Goal: Transaction & Acquisition: Subscribe to service/newsletter

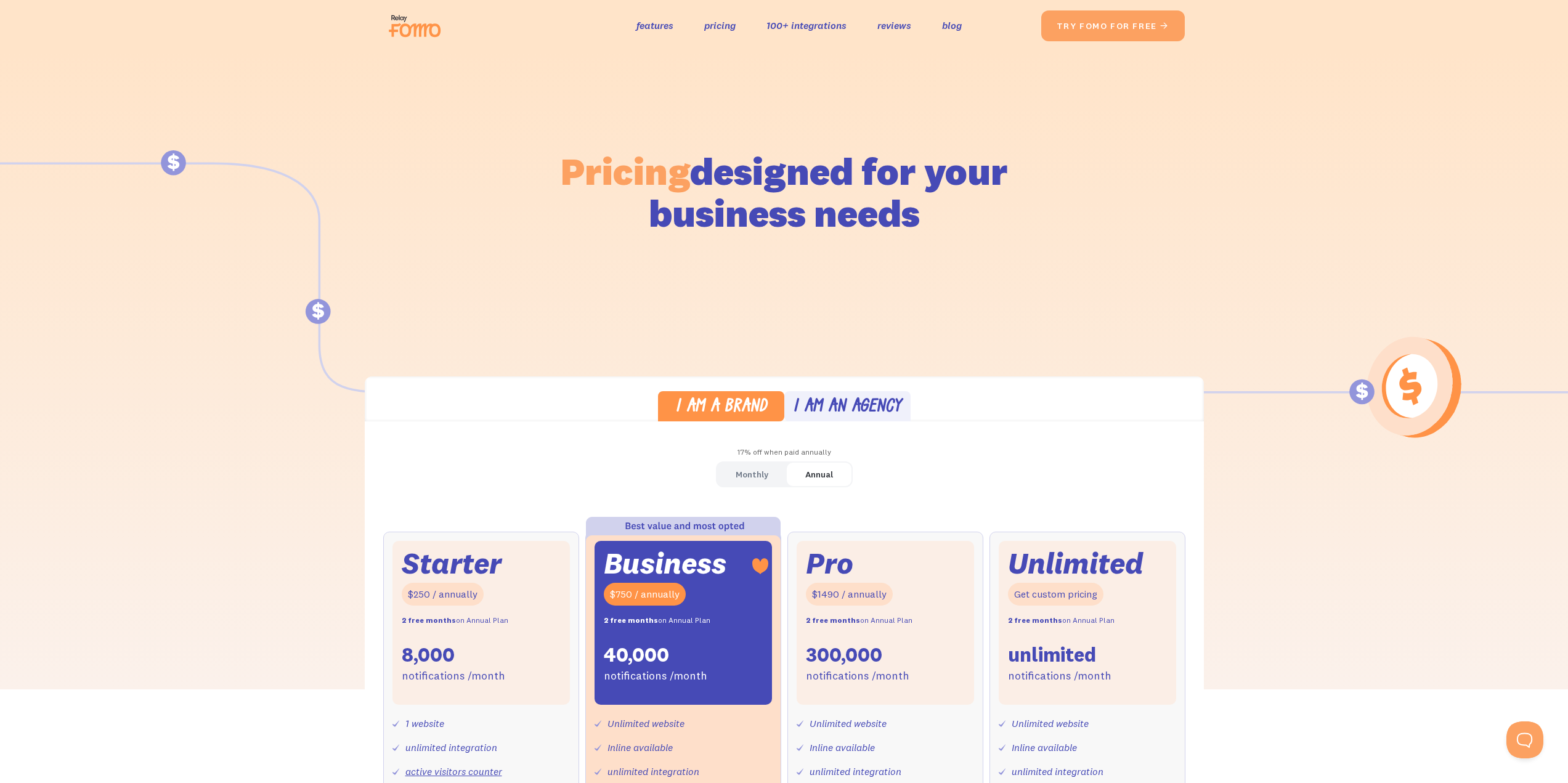
click at [414, 17] on img at bounding box center [419, 25] width 69 height 39
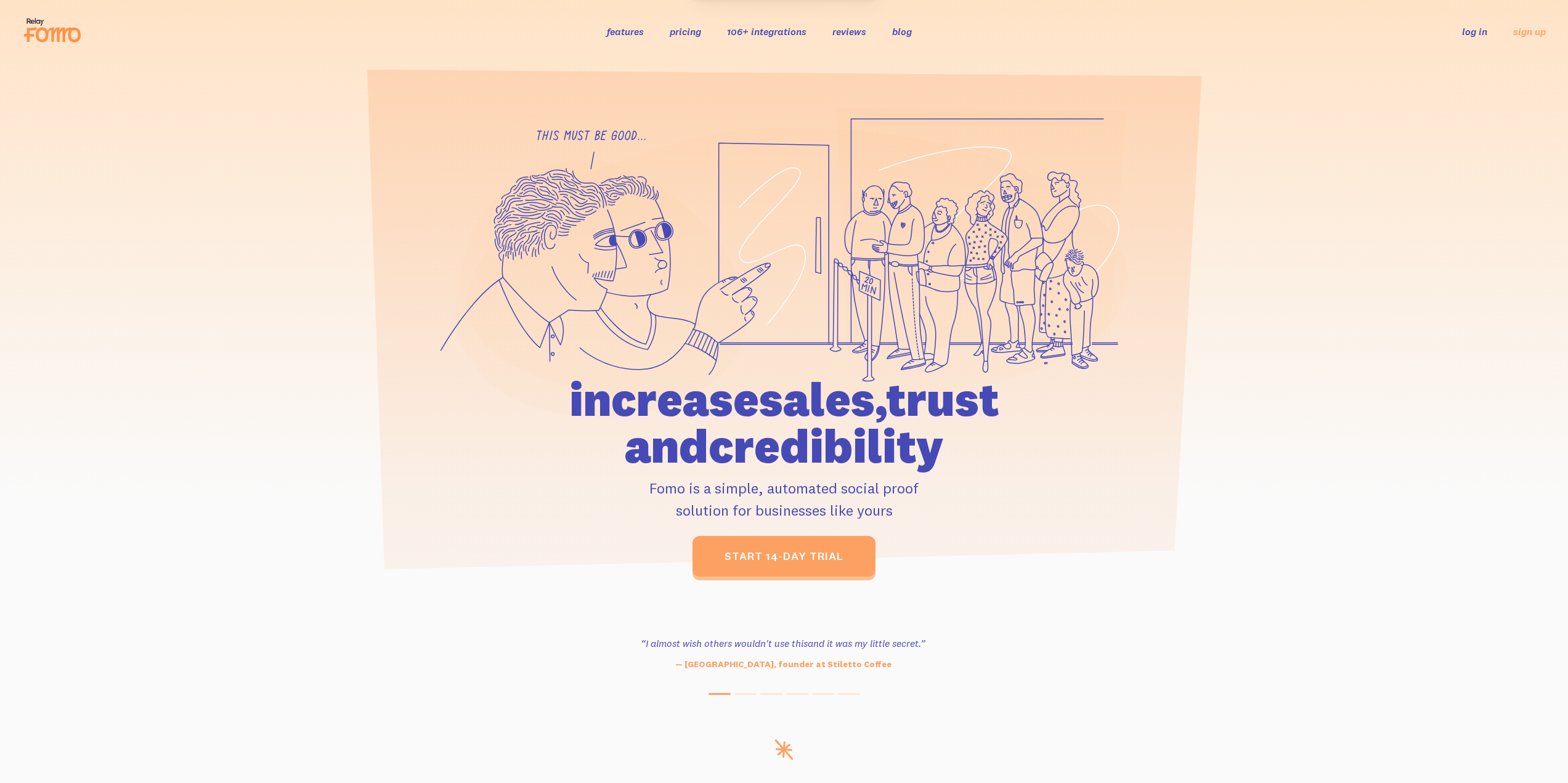
drag, startPoint x: 827, startPoint y: 405, endPoint x: 984, endPoint y: 439, distance: 160.6
click at [984, 439] on h1 "increase sales, trust and credibility" at bounding box center [784, 422] width 570 height 94
drag, startPoint x: 879, startPoint y: 403, endPoint x: 983, endPoint y: 453, distance: 115.4
click at [983, 453] on h1 "increase sales, trust and credibility" at bounding box center [784, 422] width 570 height 94
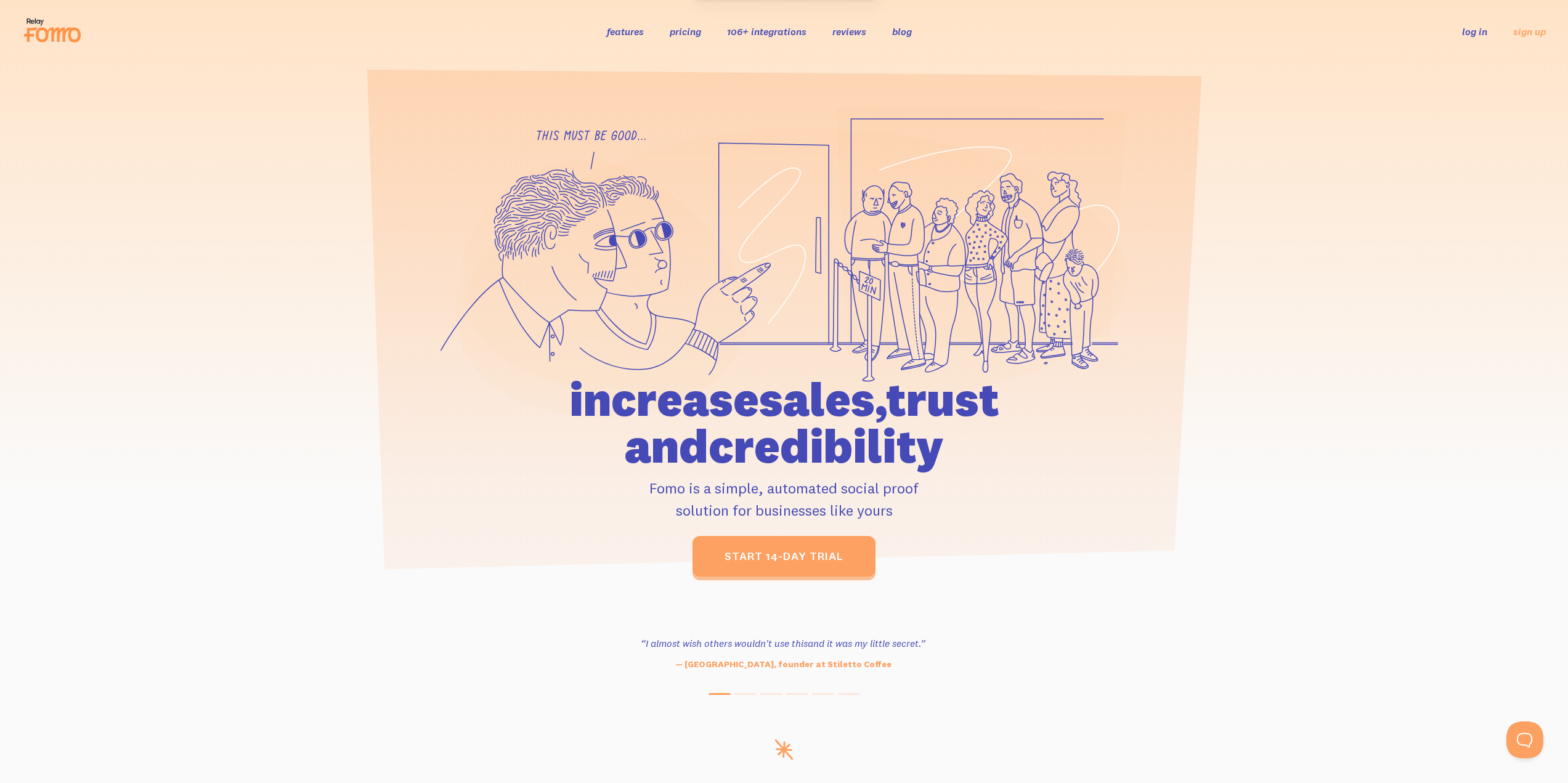
click at [983, 451] on h1 "increase sales, trust and credibility" at bounding box center [784, 422] width 570 height 94
drag, startPoint x: 879, startPoint y: 403, endPoint x: 972, endPoint y: 446, distance: 102.5
click at [972, 446] on h1 "increase sales, trust and credibility" at bounding box center [784, 422] width 570 height 94
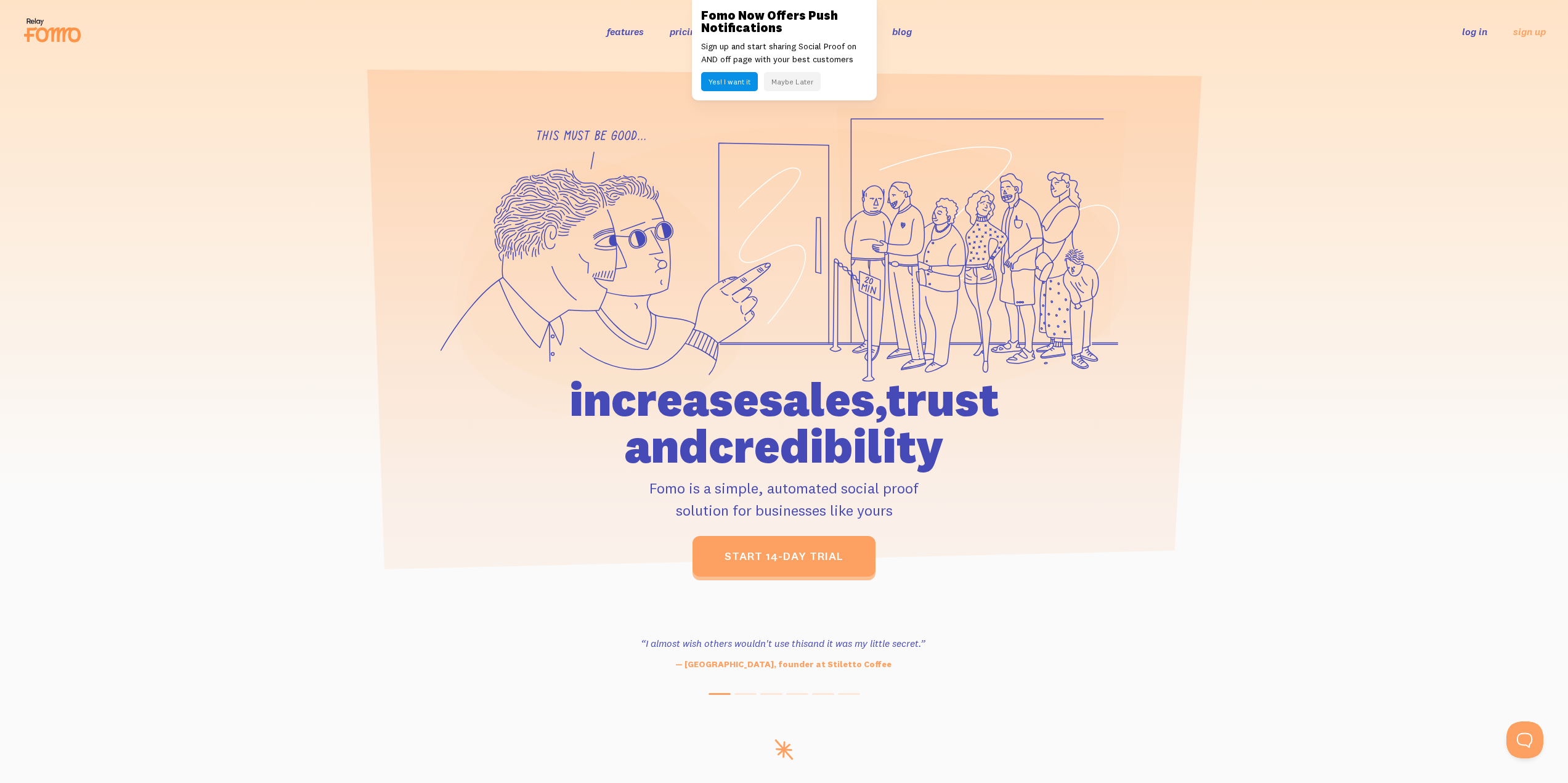
drag, startPoint x: 738, startPoint y: 489, endPoint x: 887, endPoint y: 504, distance: 149.8
click at [887, 504] on p "Fomo is a simple, automated social proof solution for businesses like yours" at bounding box center [784, 499] width 570 height 45
drag, startPoint x: 842, startPoint y: 478, endPoint x: 916, endPoint y: 503, distance: 78.1
click at [916, 503] on p "Fomo is a simple, automated social proof solution for businesses like yours" at bounding box center [784, 499] width 570 height 45
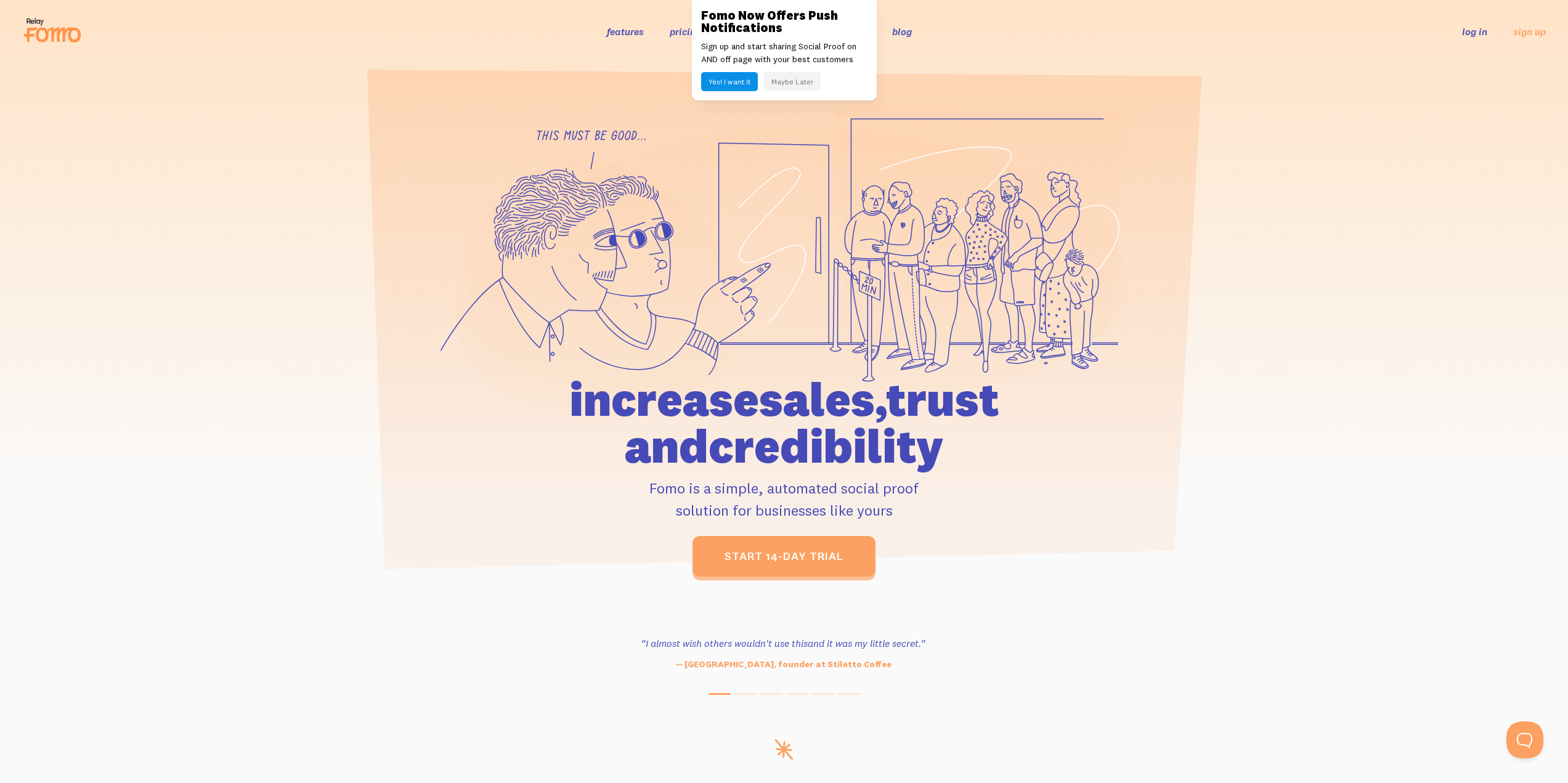
click at [916, 503] on p "Fomo is a simple, automated social proof solution for businesses like yours" at bounding box center [784, 499] width 570 height 45
drag, startPoint x: 889, startPoint y: 501, endPoint x: 922, endPoint y: 507, distance: 33.5
click at [922, 507] on p "Fomo is a simple, automated social proof solution for businesses like yours" at bounding box center [784, 499] width 570 height 45
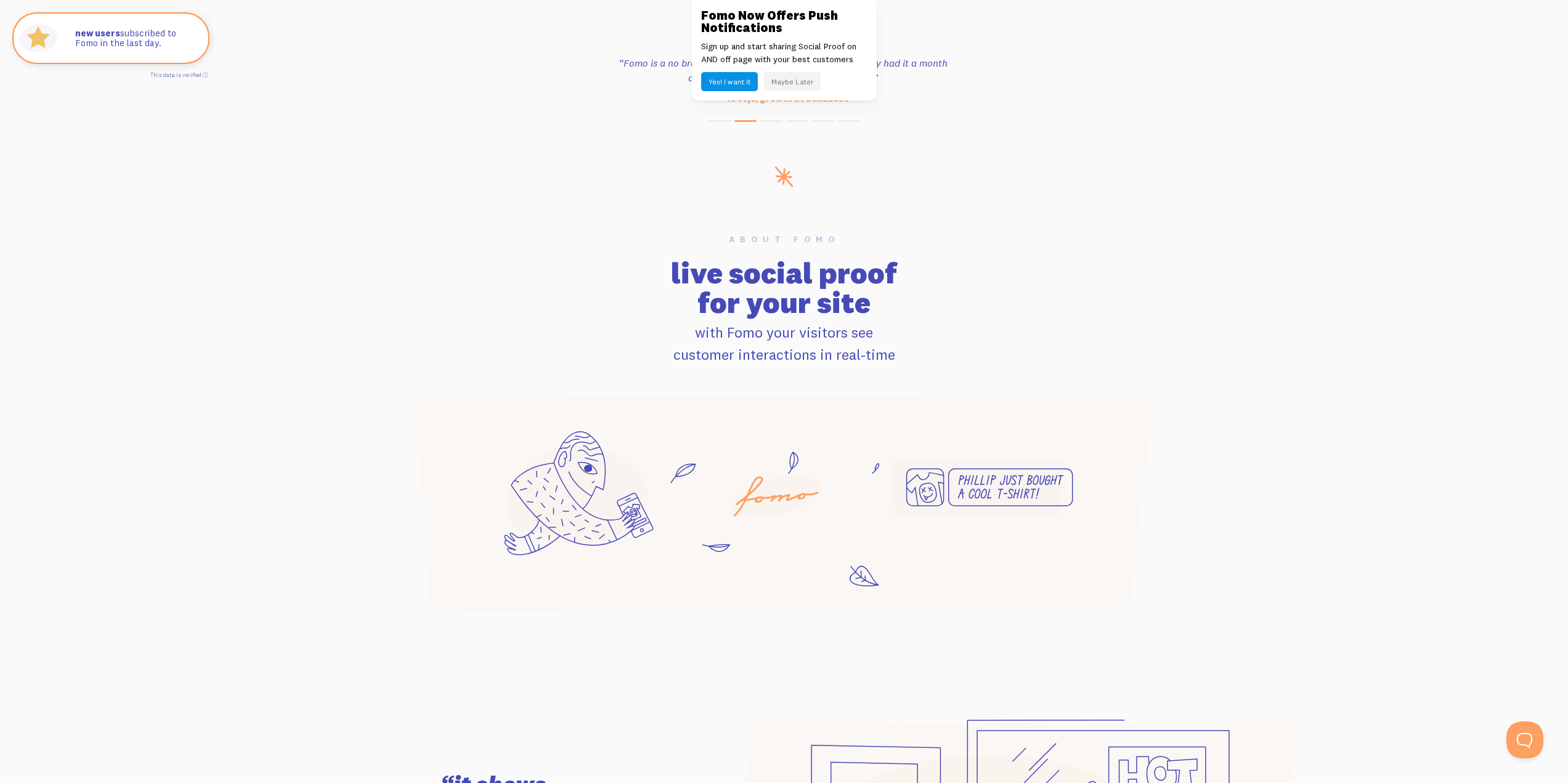
scroll to position [616, 0]
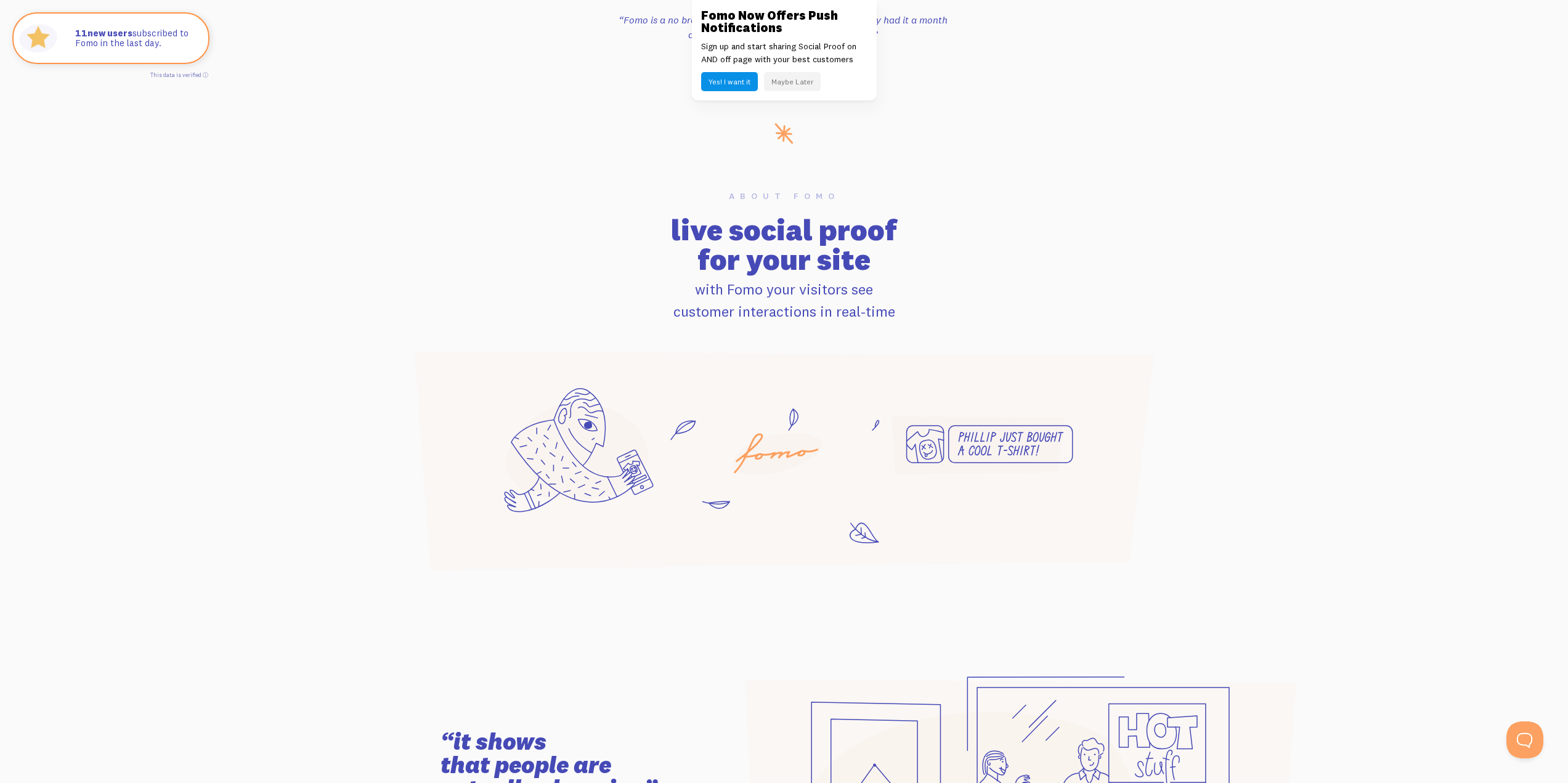
drag, startPoint x: 734, startPoint y: 223, endPoint x: 896, endPoint y: 299, distance: 178.9
click at [896, 299] on div "About Fomo live social proof for your site with Fomo your visitors see customer…" at bounding box center [784, 257] width 789 height 131
click at [896, 299] on p "with Fomo your visitors see customer interactions in real-time" at bounding box center [784, 300] width 774 height 45
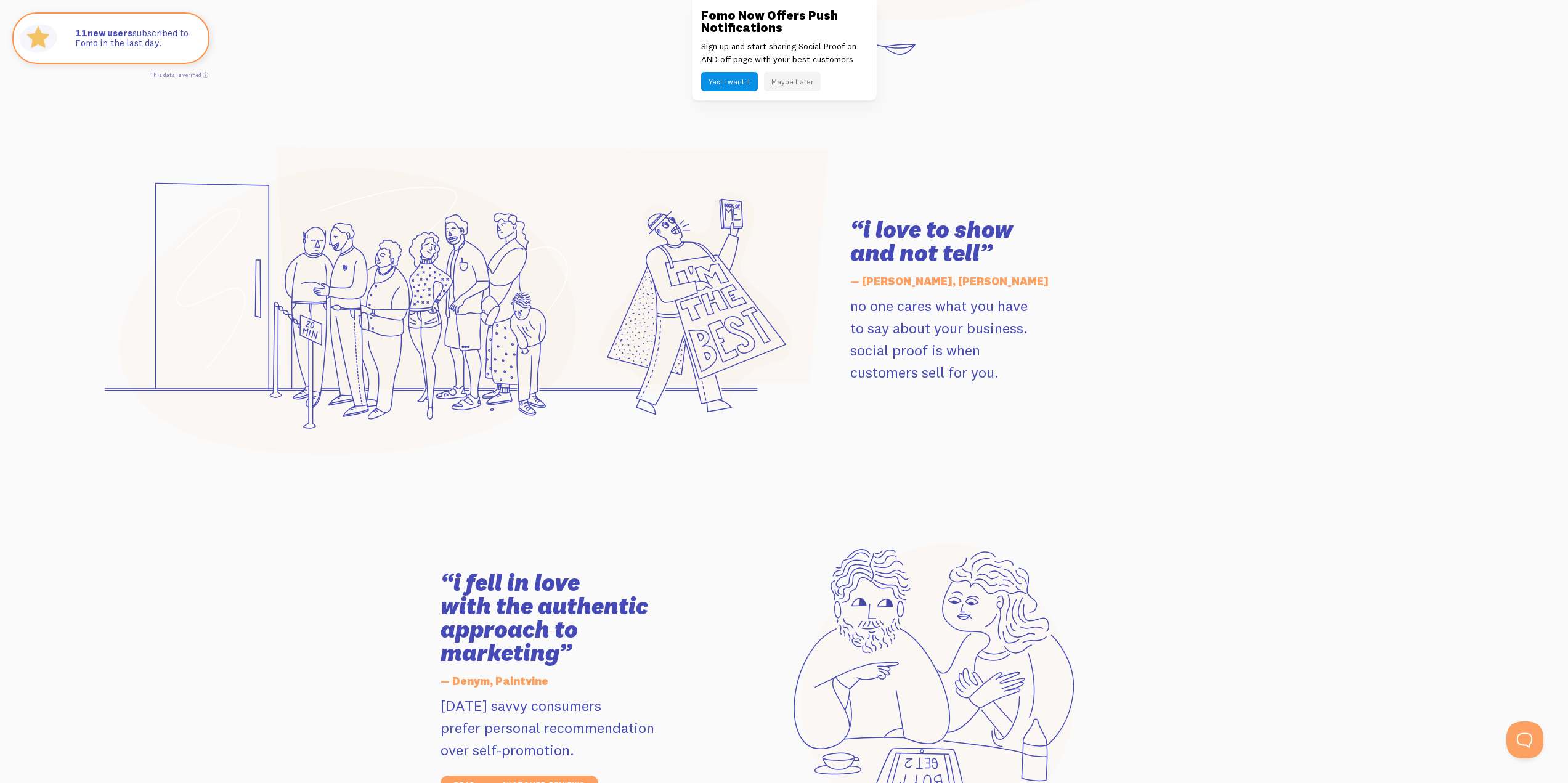
scroll to position [1601, 0]
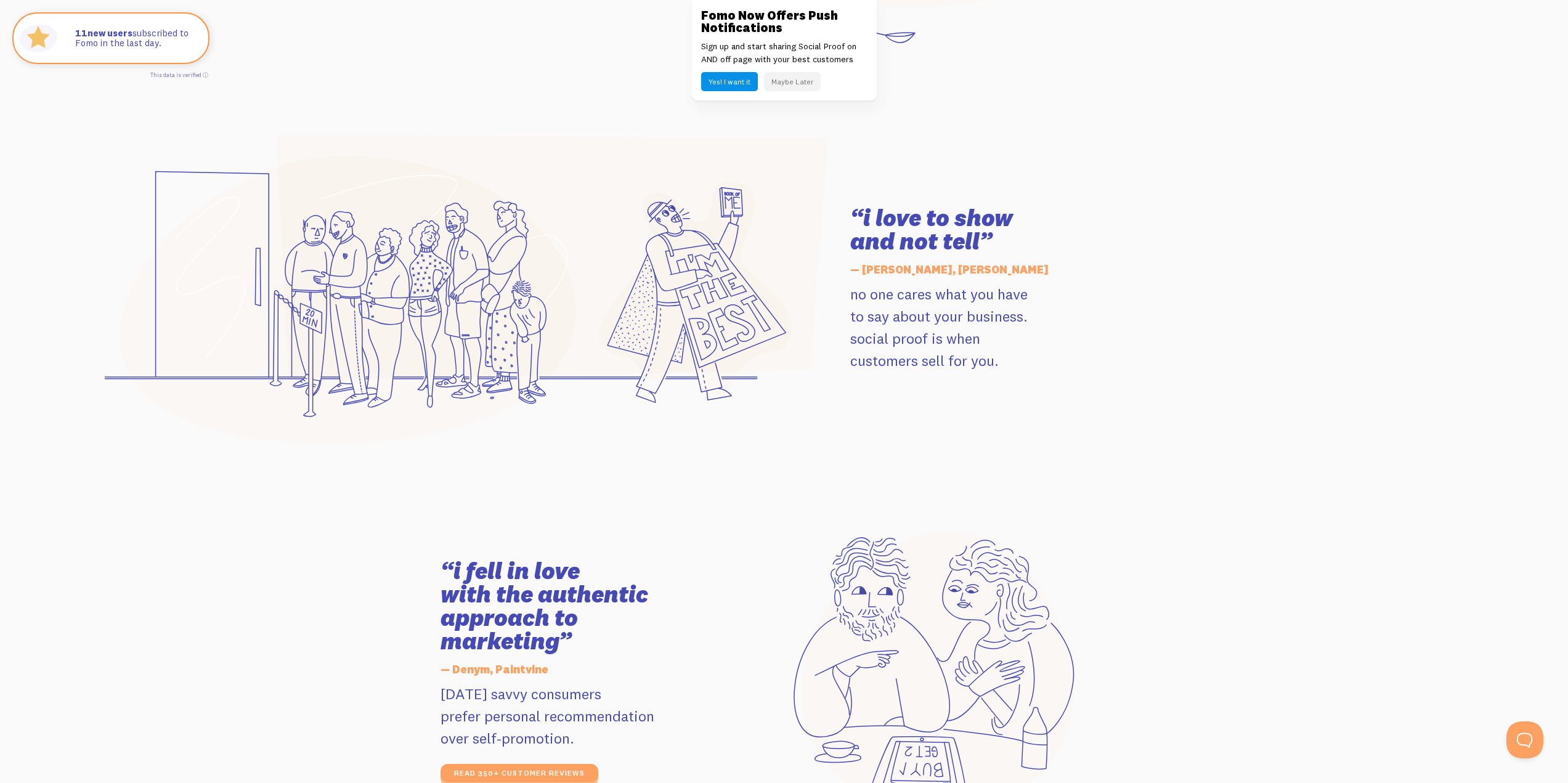
drag, startPoint x: 870, startPoint y: 214, endPoint x: 1019, endPoint y: 387, distance: 228.3
click at [1019, 387] on div "“i love to show and not tell” — Jay Clouse, Jay Clouse no one cares what you ha…" at bounding box center [784, 288] width 702 height 308
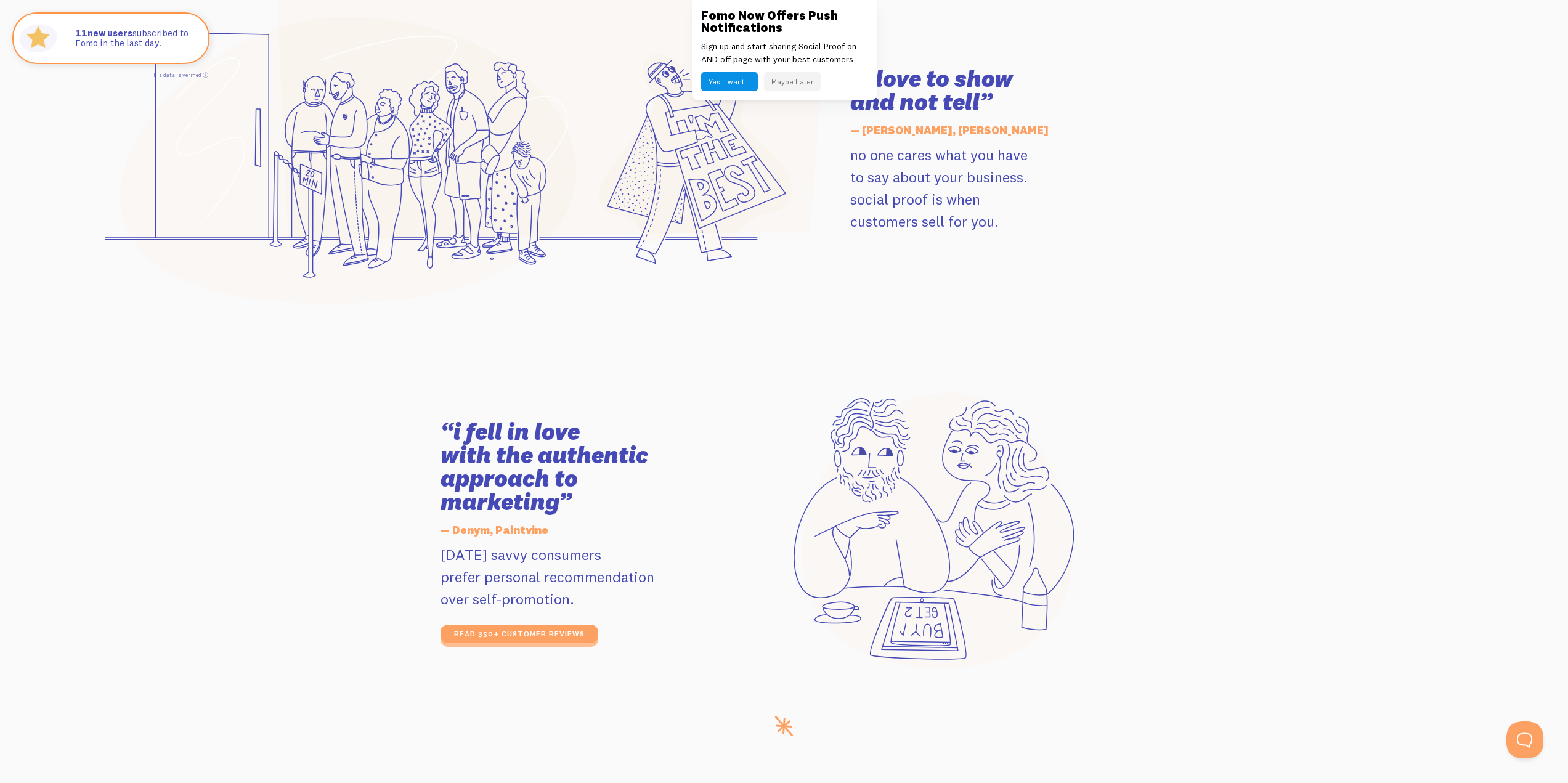
scroll to position [1848, 0]
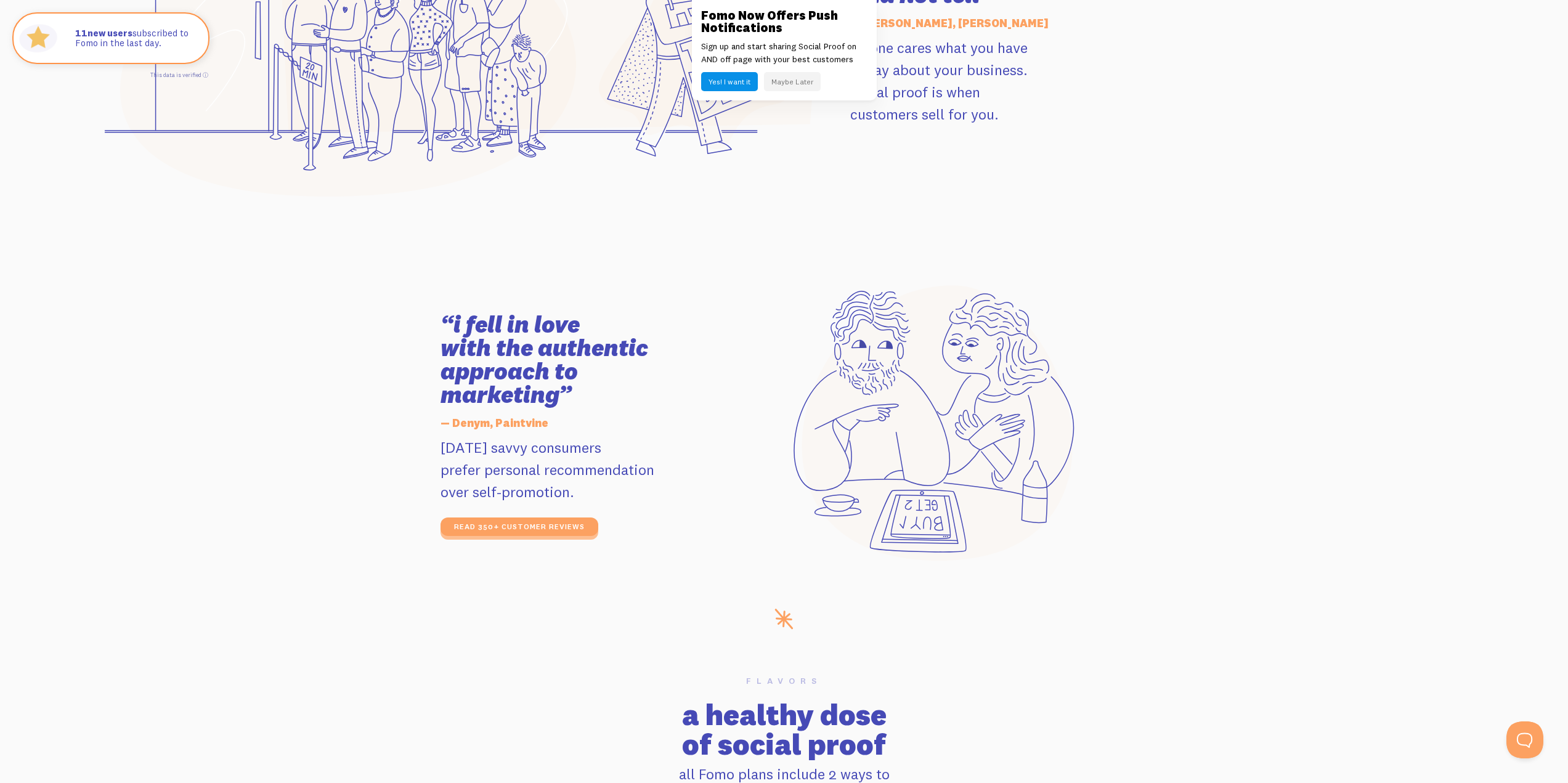
drag, startPoint x: 539, startPoint y: 342, endPoint x: 640, endPoint y: 392, distance: 112.7
click at [640, 392] on h3 "“i fell in love with the authentic approach to marketing”" at bounding box center [579, 360] width 278 height 94
drag, startPoint x: 513, startPoint y: 317, endPoint x: 613, endPoint y: 389, distance: 123.2
click at [613, 389] on h3 "“i fell in love with the authentic approach to marketing”" at bounding box center [579, 360] width 278 height 94
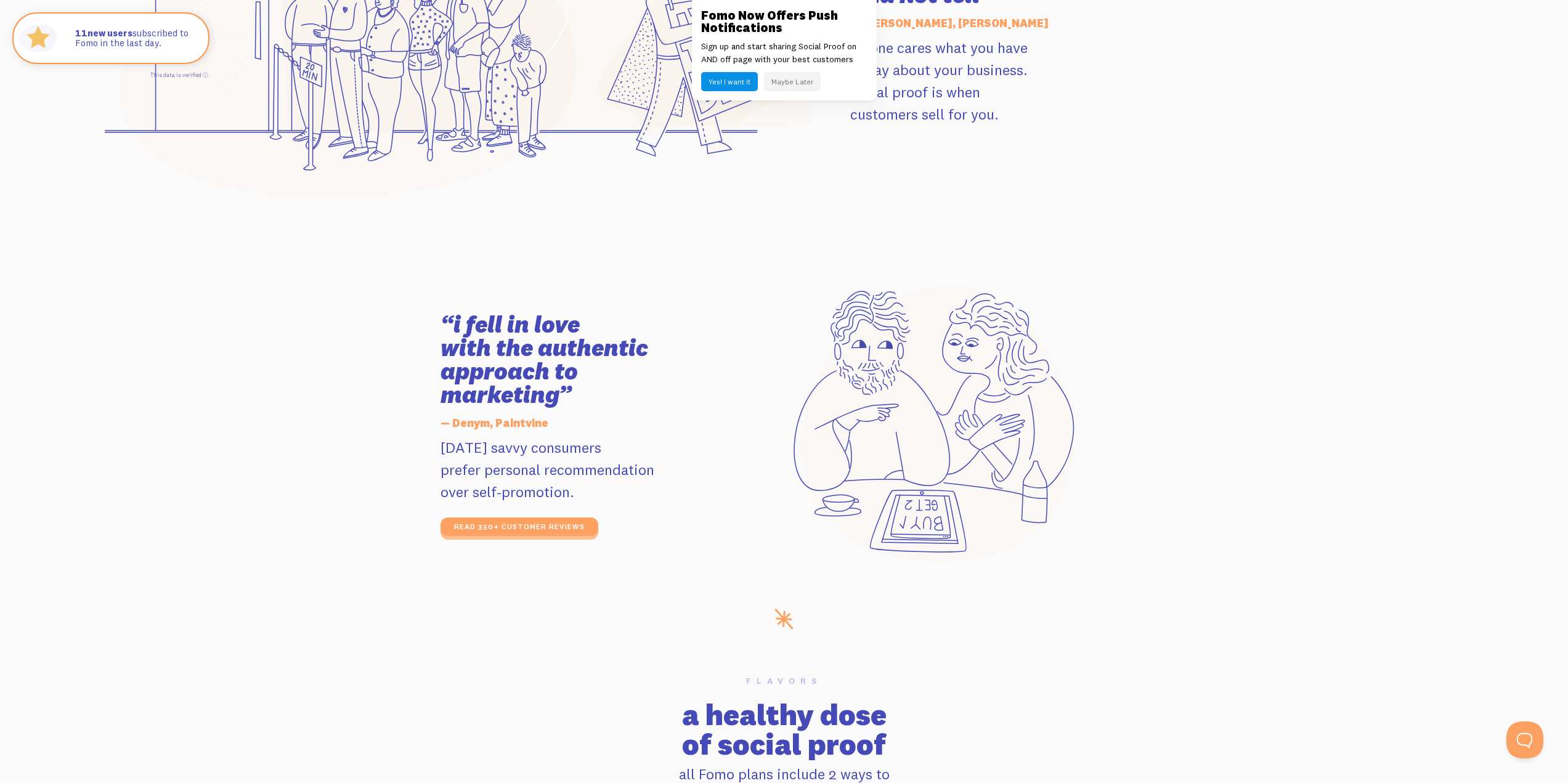
click at [613, 389] on h3 "“i fell in love with the authentic approach to marketing”" at bounding box center [579, 360] width 278 height 94
drag, startPoint x: 523, startPoint y: 316, endPoint x: 626, endPoint y: 385, distance: 124.0
click at [626, 385] on h3 "“i fell in love with the authentic approach to marketing”" at bounding box center [579, 360] width 278 height 94
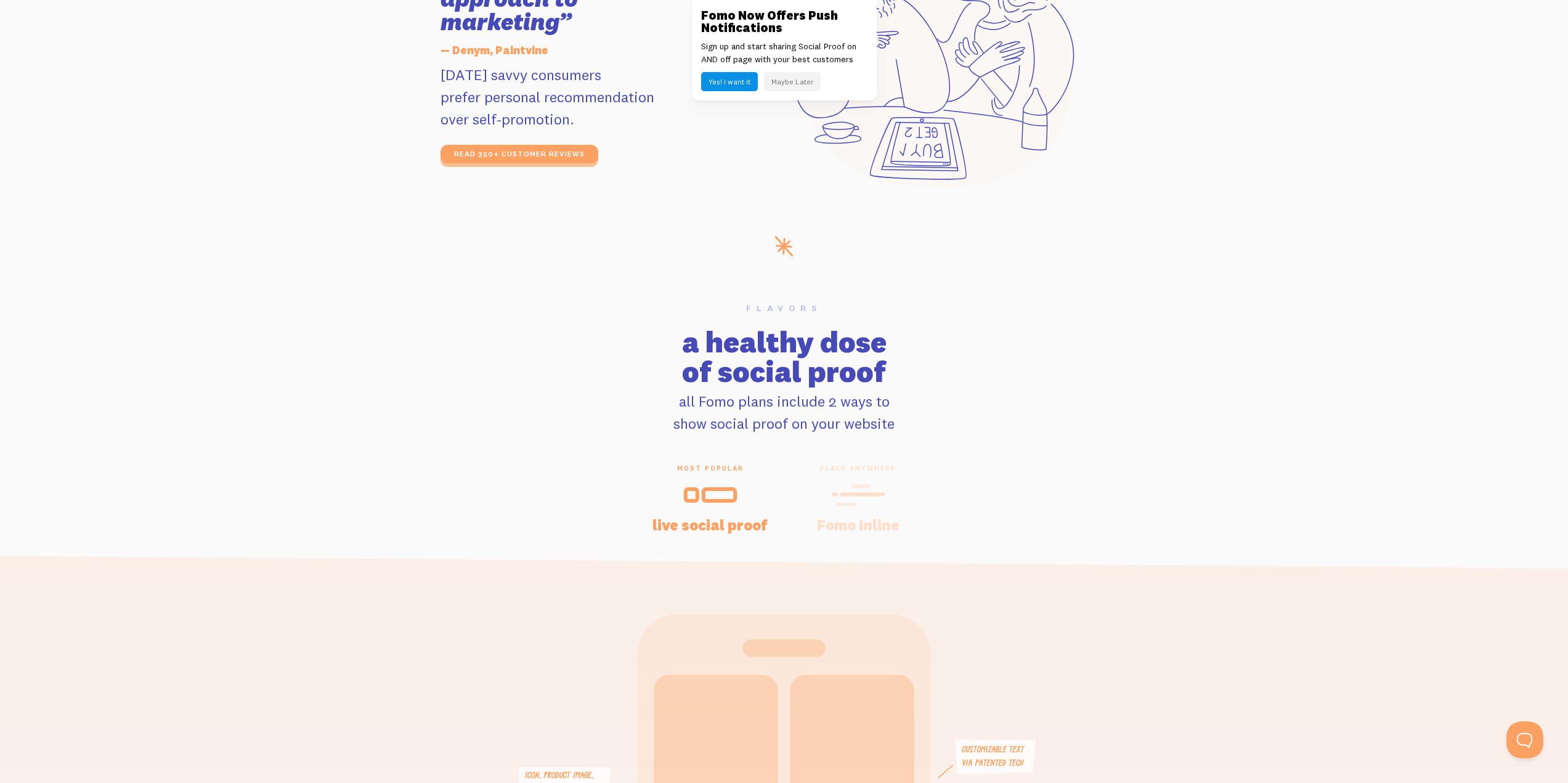
scroll to position [2155, 0]
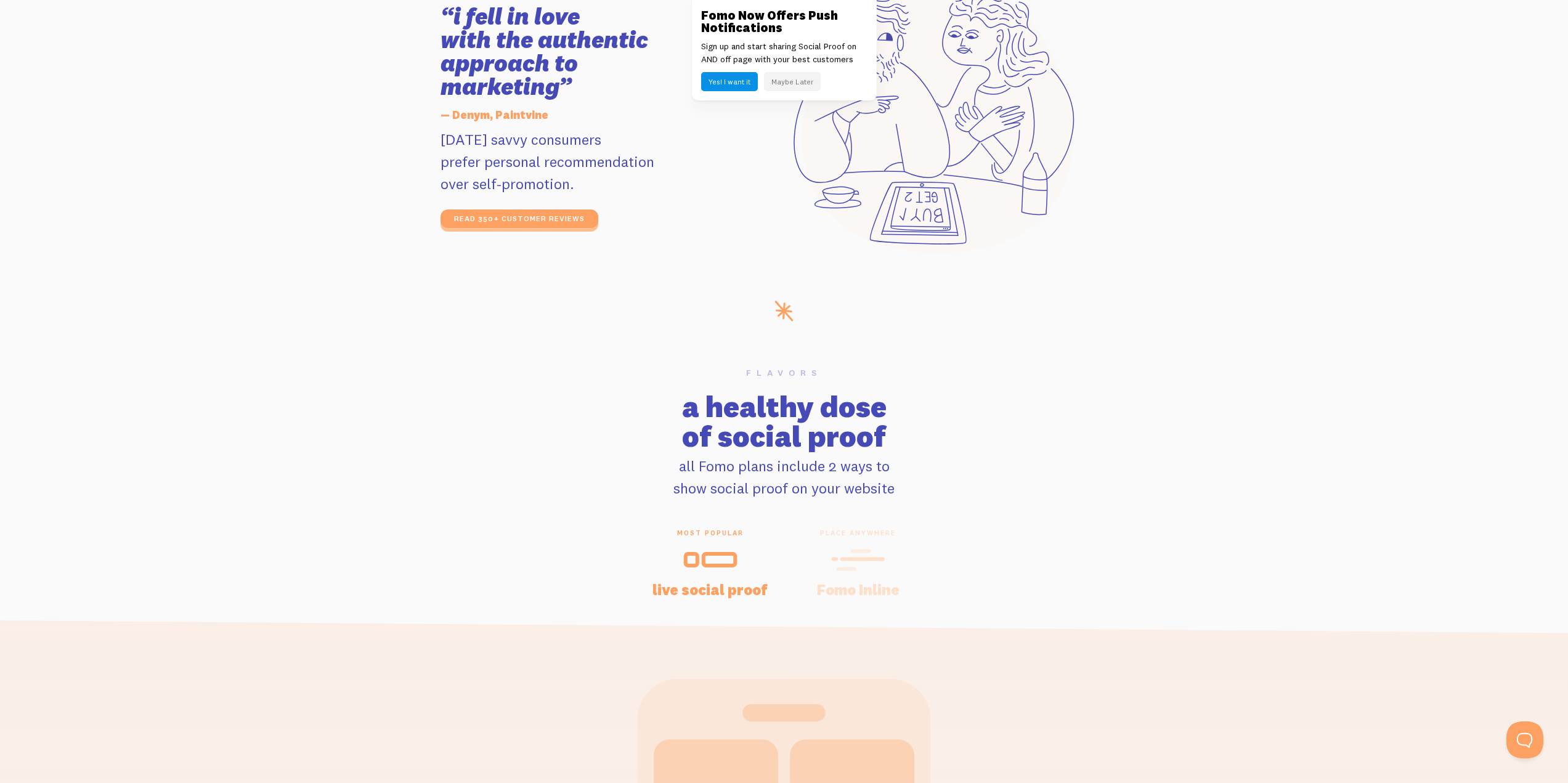
drag, startPoint x: 672, startPoint y: 358, endPoint x: 947, endPoint y: 468, distance: 296.2
click at [947, 468] on section "Flavors a healthy dose of social proof all Fomo plans include 2 ways to show so…" at bounding box center [784, 738] width 1568 height 830
click at [947, 468] on p "all Fomo plans include 2 ways to show social proof on your website" at bounding box center [784, 477] width 1568 height 45
drag, startPoint x: 747, startPoint y: 404, endPoint x: 932, endPoint y: 459, distance: 193.0
click at [932, 459] on div "Flavors a healthy dose of social proof all Fomo plans include 2 ways to show so…" at bounding box center [783, 434] width 1583 height 131
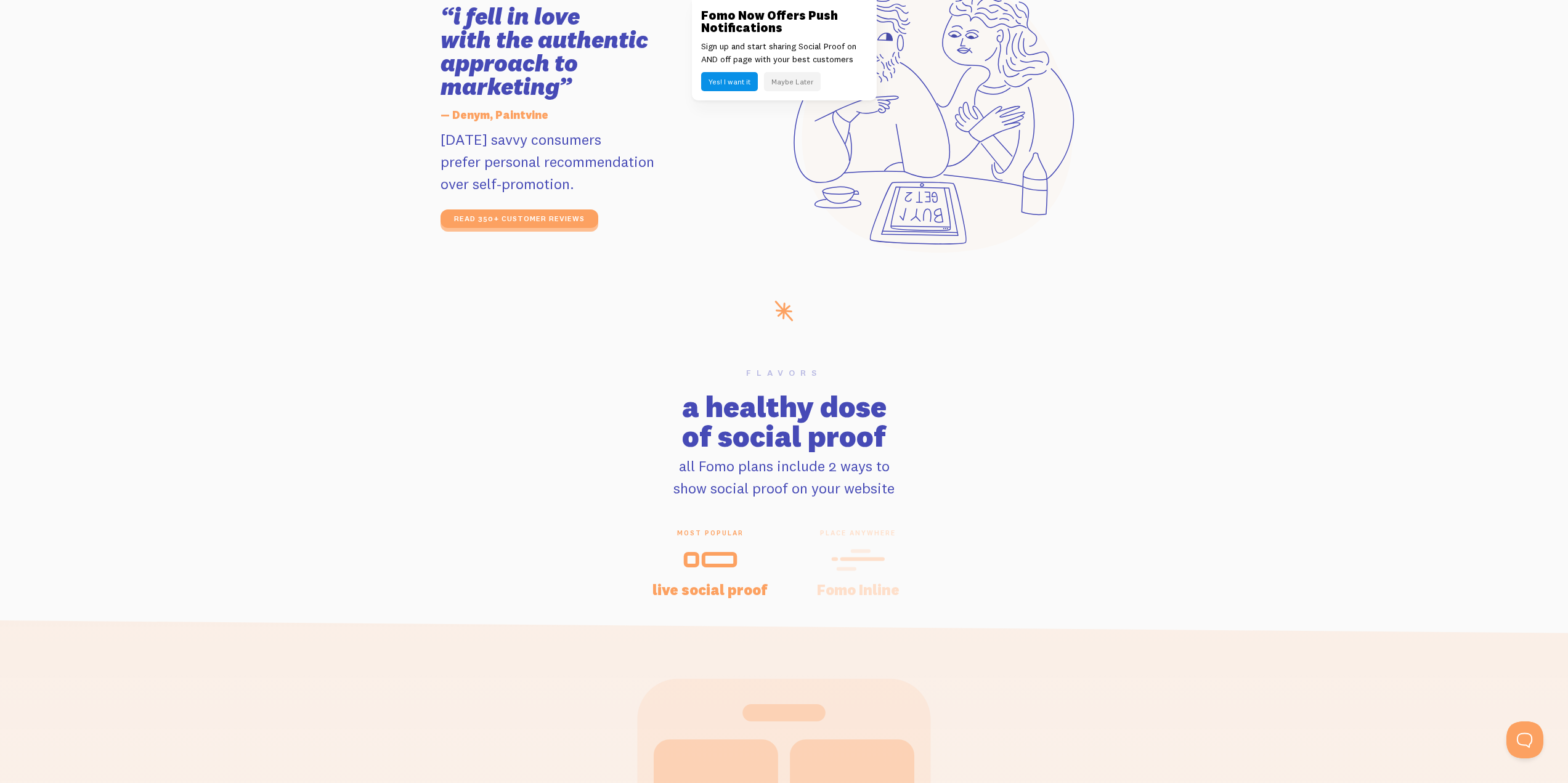
click at [932, 459] on p "all Fomo plans include 2 ways to show social proof on your website" at bounding box center [784, 477] width 1568 height 45
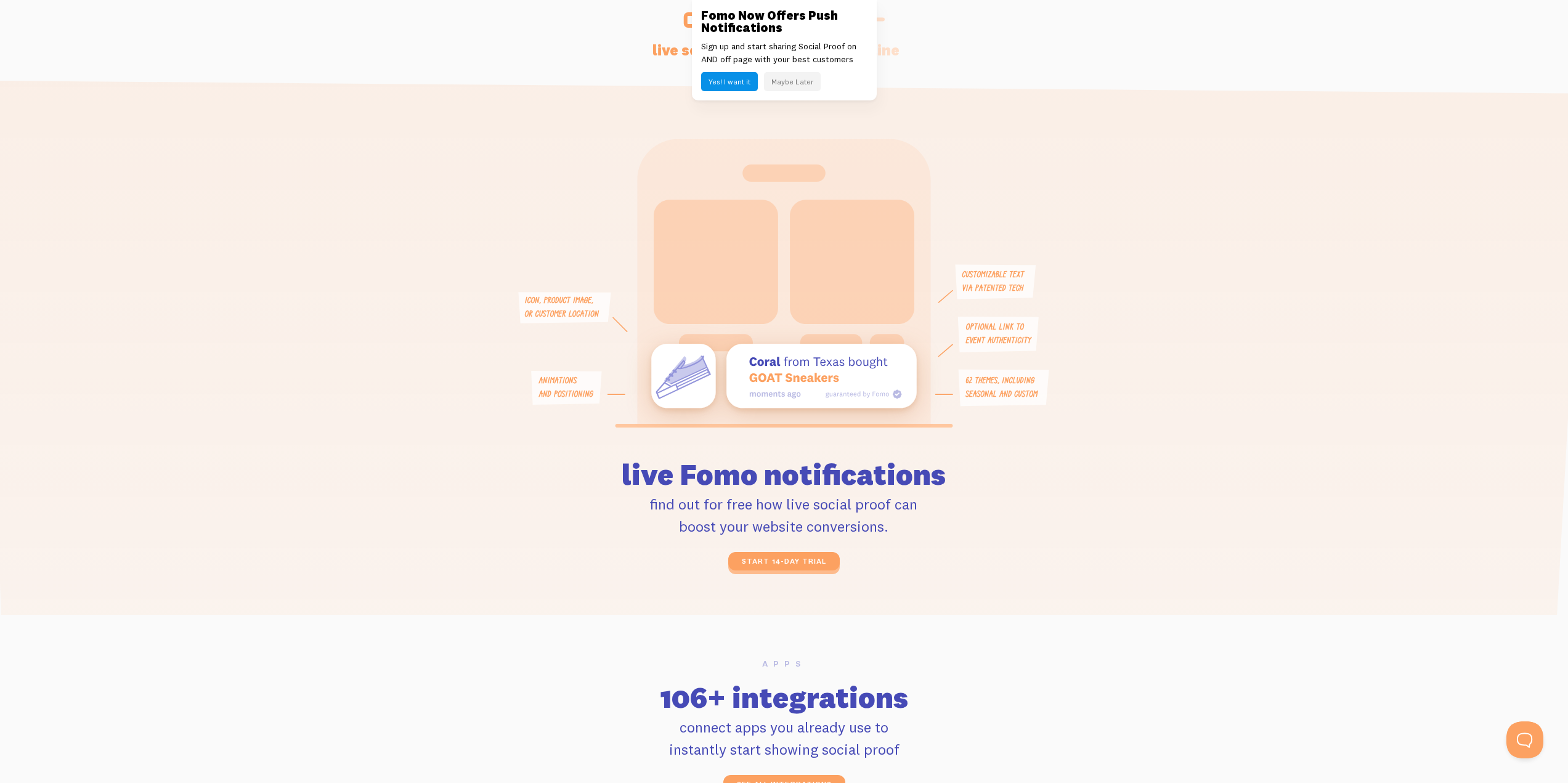
scroll to position [2771, 0]
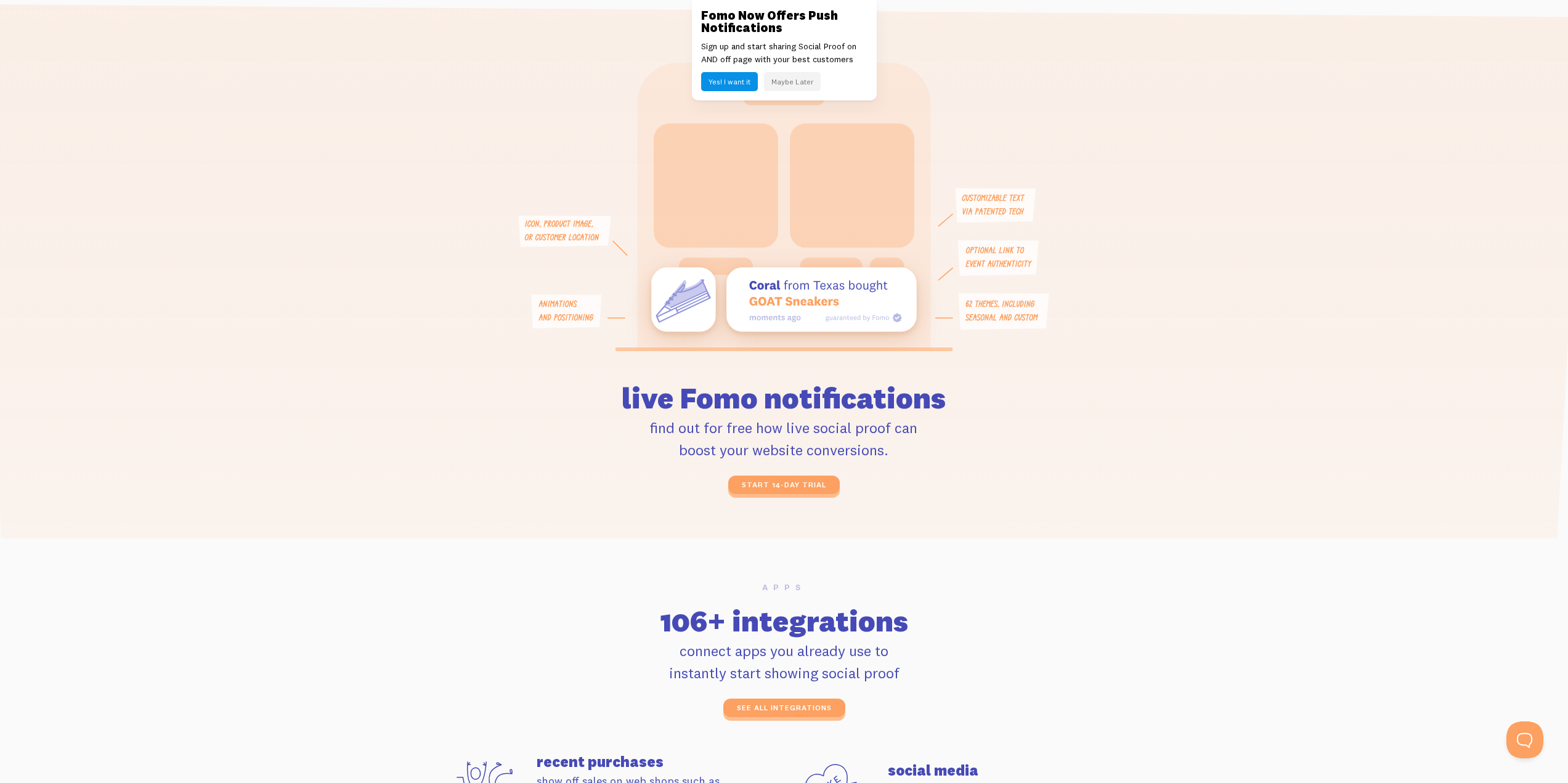
drag, startPoint x: 636, startPoint y: 310, endPoint x: 898, endPoint y: 320, distance: 262.2
click at [898, 320] on icon at bounding box center [784, 206] width 540 height 288
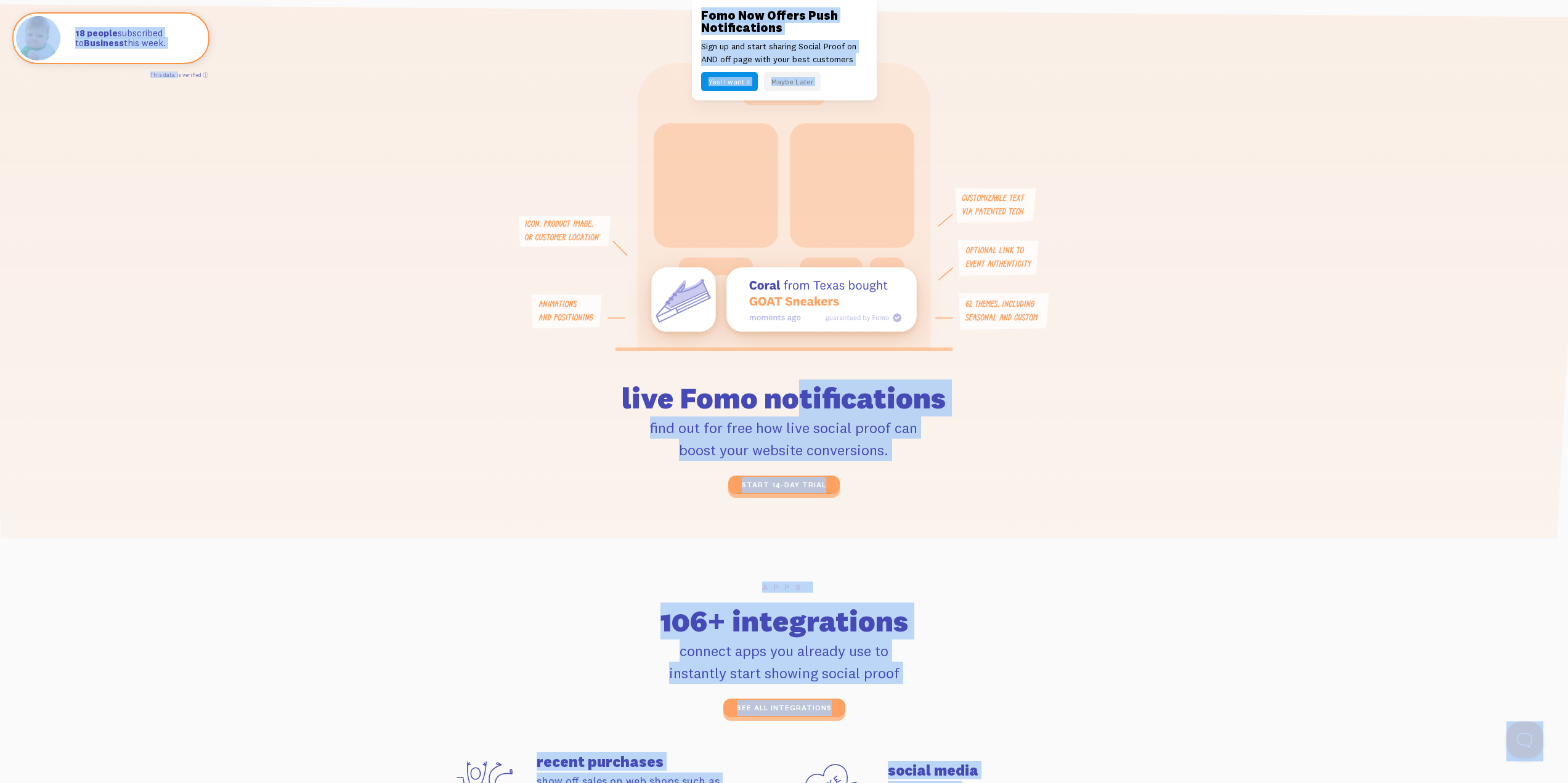
drag, startPoint x: 189, startPoint y: 76, endPoint x: 248, endPoint y: 82, distance: 59.3
click at [248, 82] on body "features pricing 106+ integrations reviews blog log in sign up log in sign up" at bounding box center [784, 609] width 1568 height 6762
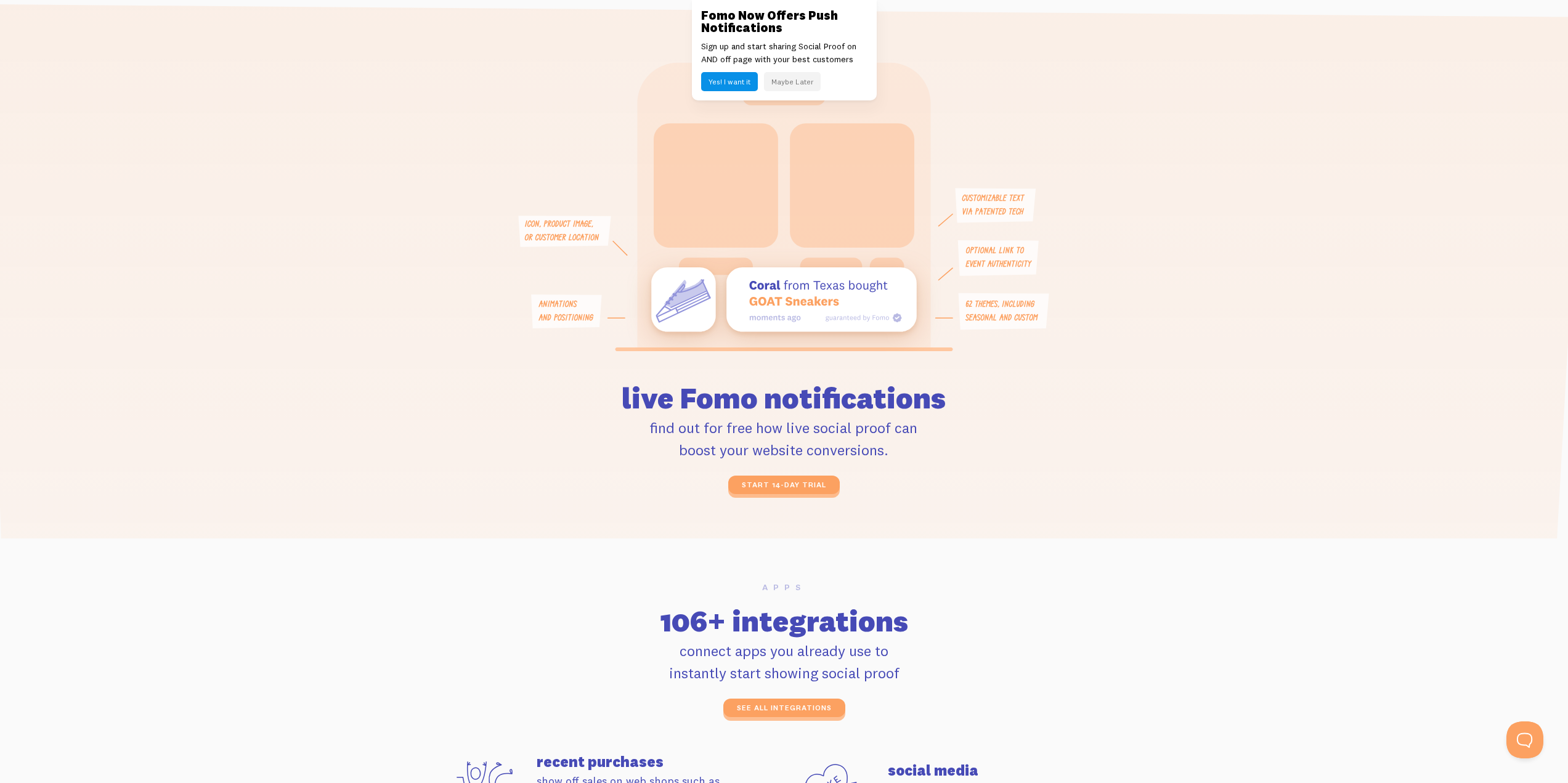
click at [248, 82] on icon at bounding box center [785, 494] width 1603 height 980
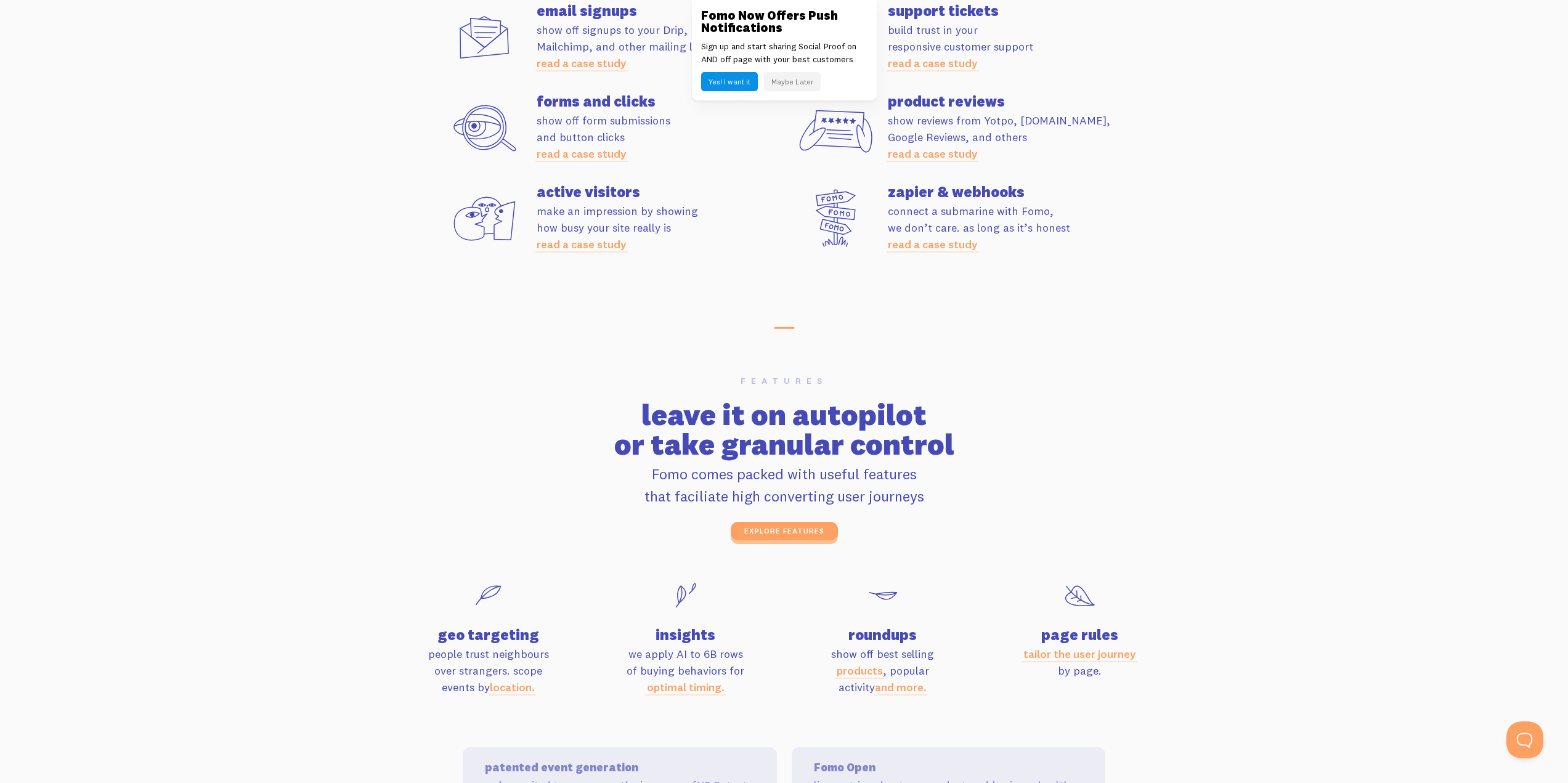
scroll to position [3633, 0]
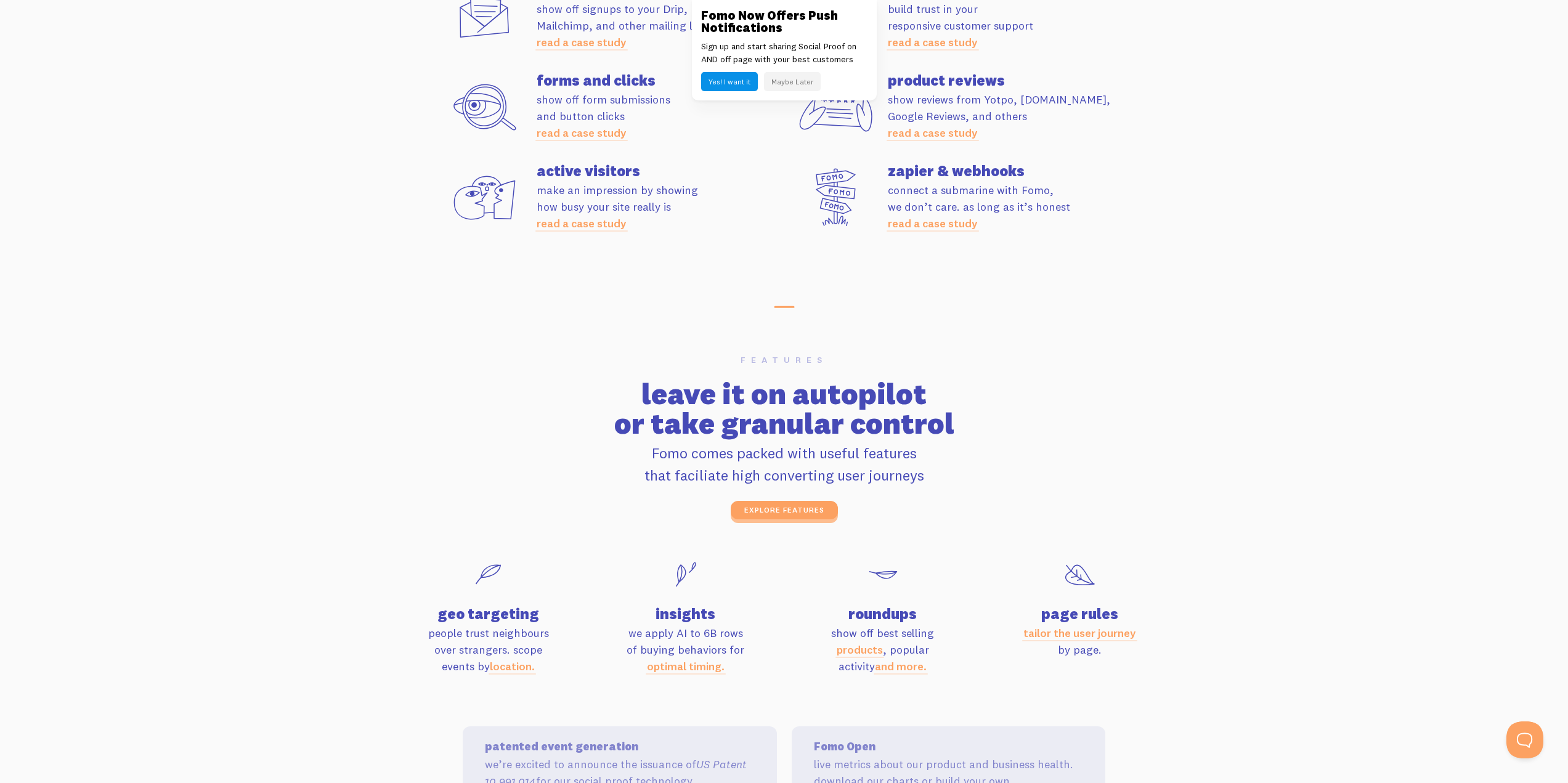
click at [796, 78] on button "Maybe Later" at bounding box center [792, 82] width 57 height 19
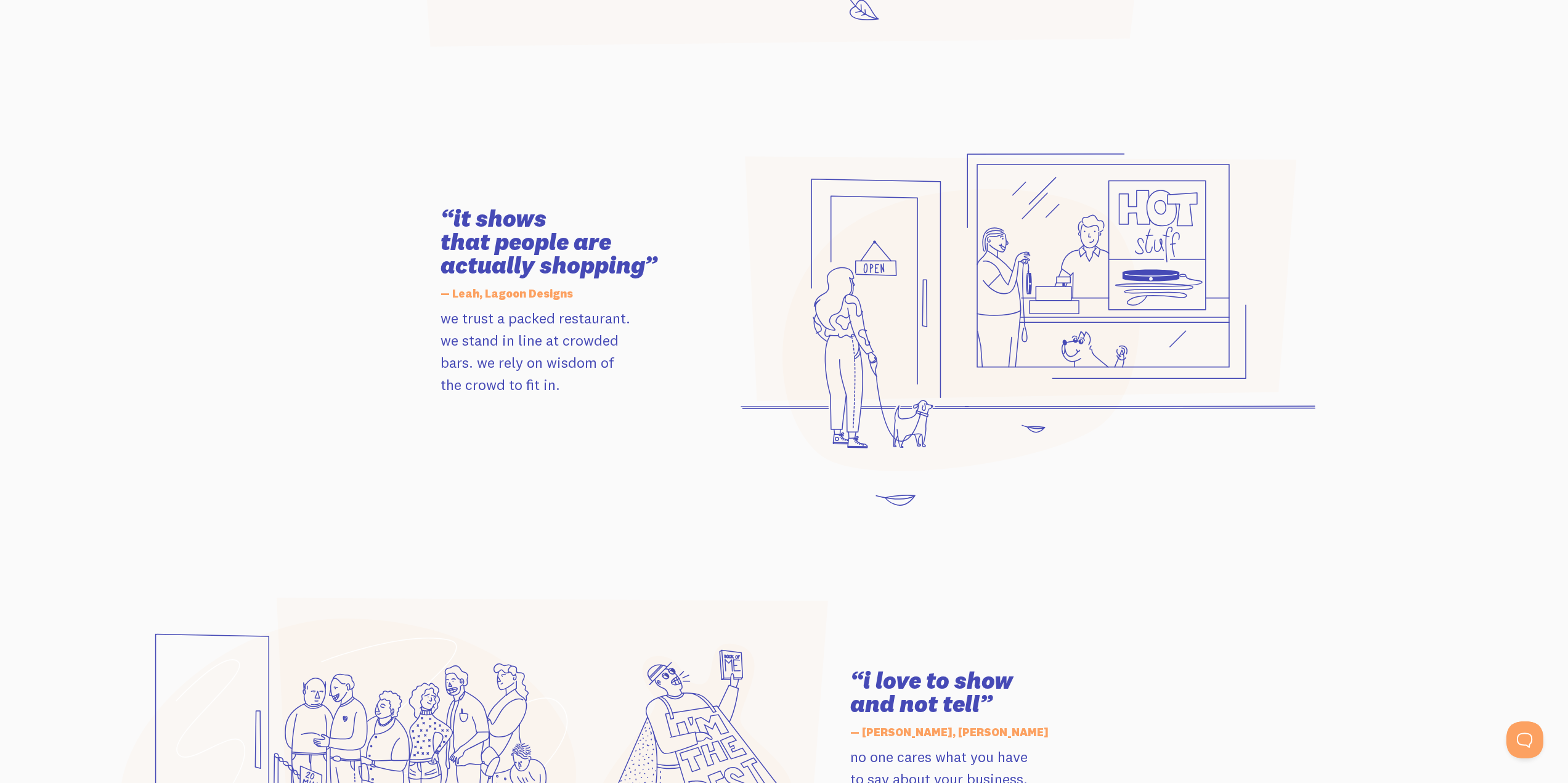
scroll to position [0, 0]
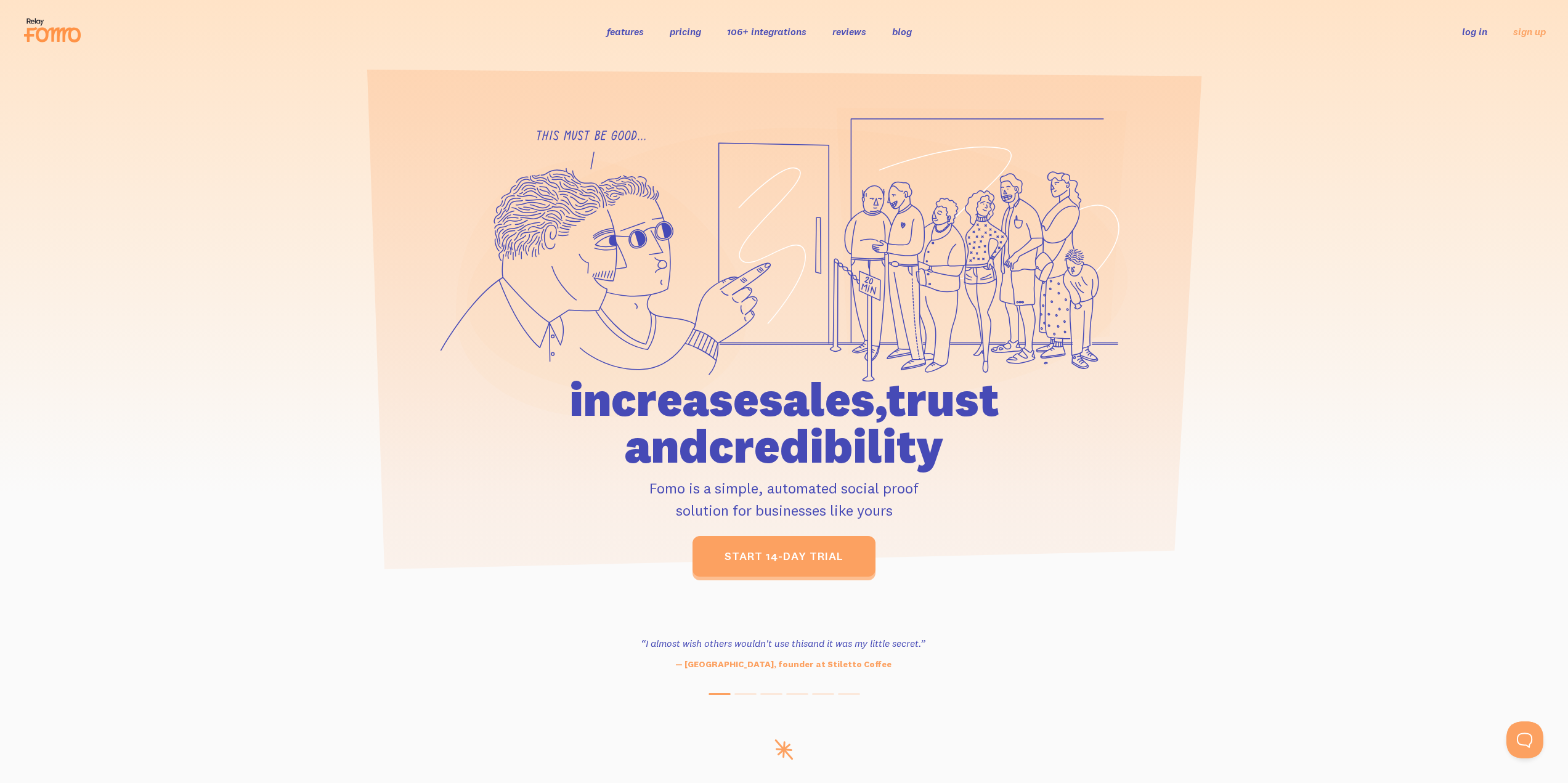
click at [669, 32] on ul "features pricing 106+ integrations reviews blog log in sign up" at bounding box center [764, 31] width 345 height 14
click at [689, 30] on link "pricing" at bounding box center [685, 32] width 32 height 12
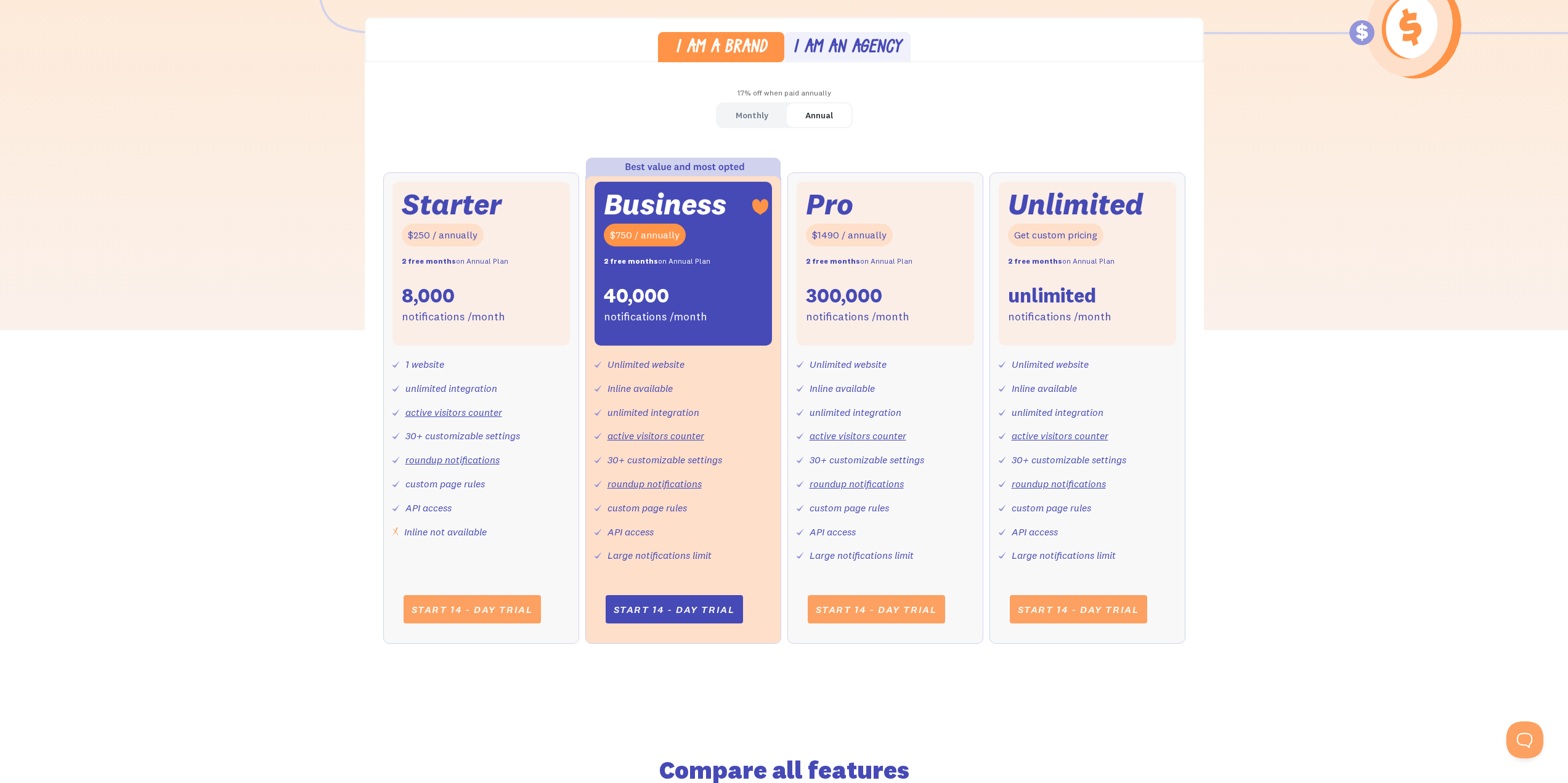
scroll to position [369, 0]
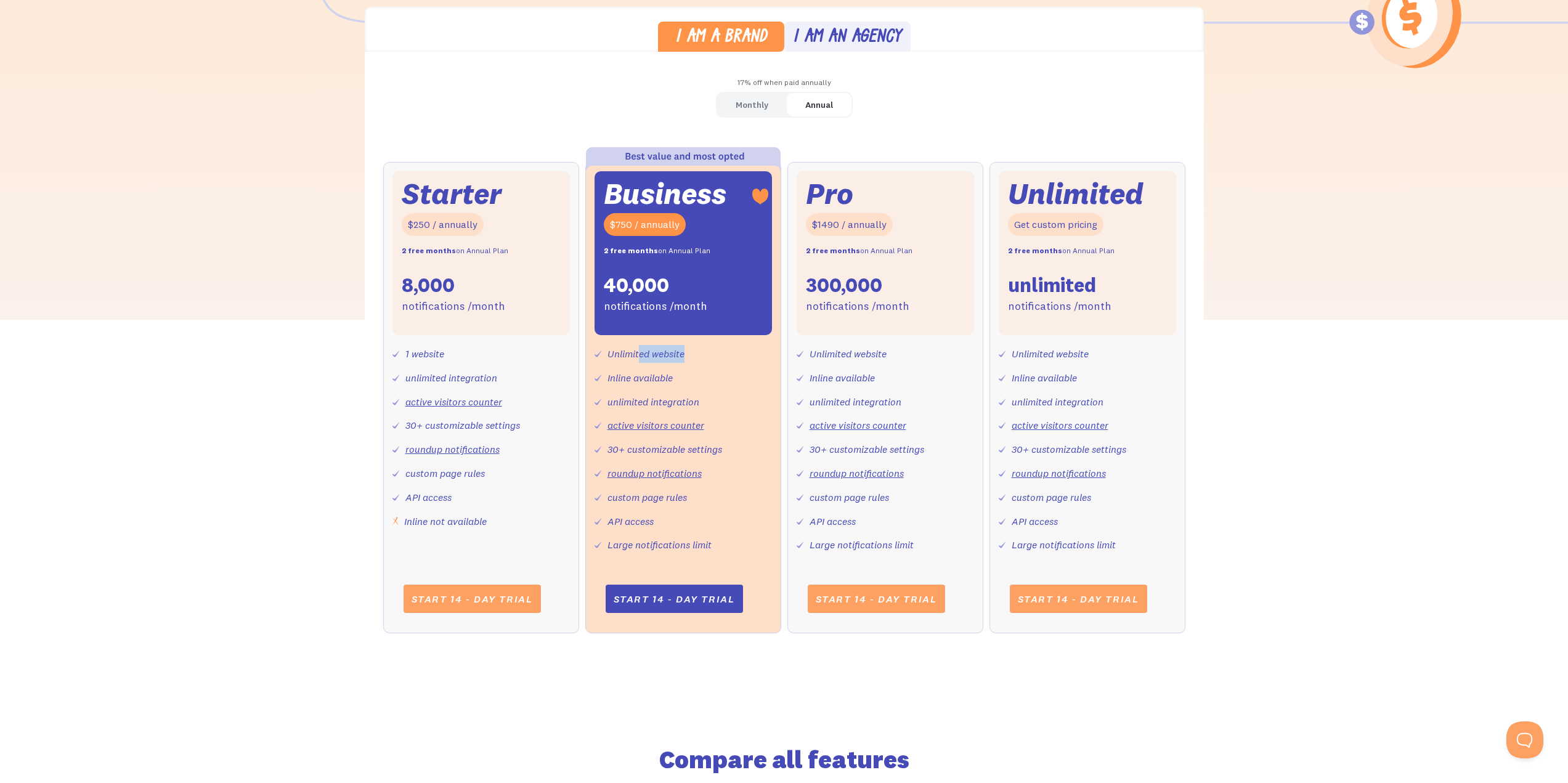
drag, startPoint x: 639, startPoint y: 351, endPoint x: 693, endPoint y: 371, distance: 57.6
click at [693, 371] on div "Unlimited website Inline available unlimited integration active visitors counte…" at bounding box center [683, 445] width 178 height 218
drag, startPoint x: 428, startPoint y: 348, endPoint x: 512, endPoint y: 372, distance: 87.4
click at [512, 372] on div "1 website unlimited integration active visitors counter 30+ customizable settin…" at bounding box center [481, 432] width 178 height 195
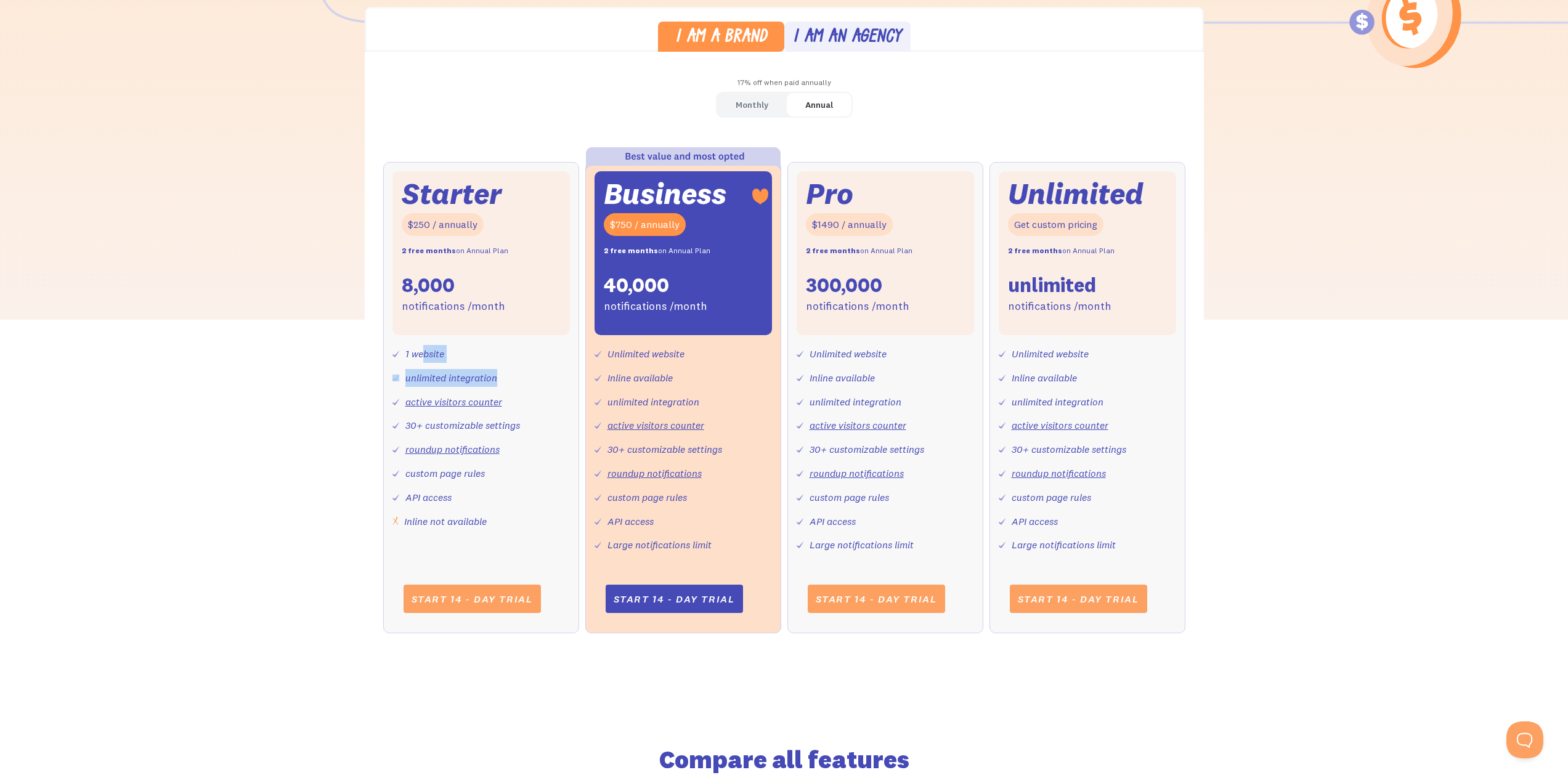
click at [512, 372] on div "1 website unlimited integration active visitors counter 30+ customizable settin…" at bounding box center [481, 432] width 178 height 195
drag, startPoint x: 406, startPoint y: 285, endPoint x: 512, endPoint y: 315, distance: 110.2
click at [512, 315] on div "Starter $250 / annually 2 free months on Annual Plan 8,000 notifications /month" at bounding box center [481, 253] width 178 height 164
drag, startPoint x: 417, startPoint y: 287, endPoint x: 512, endPoint y: 309, distance: 97.5
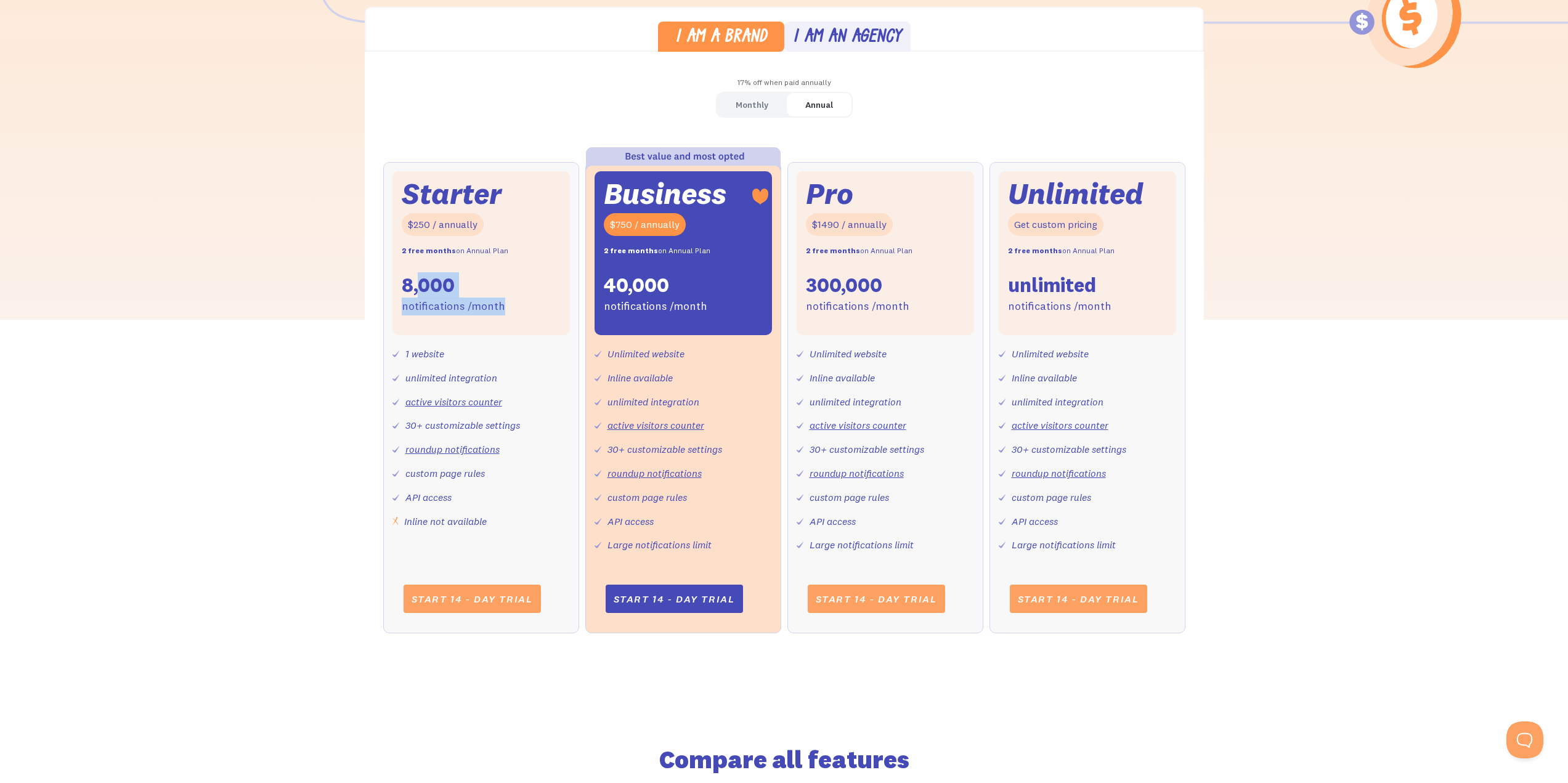
click at [512, 309] on div "Starter $250 / annually 2 free months on Annual Plan 8,000 notifications /month" at bounding box center [481, 253] width 178 height 164
drag, startPoint x: 407, startPoint y: 284, endPoint x: 510, endPoint y: 303, distance: 104.7
click at [510, 303] on div "Starter $250 / annually 2 free months on Annual Plan 8,000 notifications /month" at bounding box center [481, 253] width 178 height 164
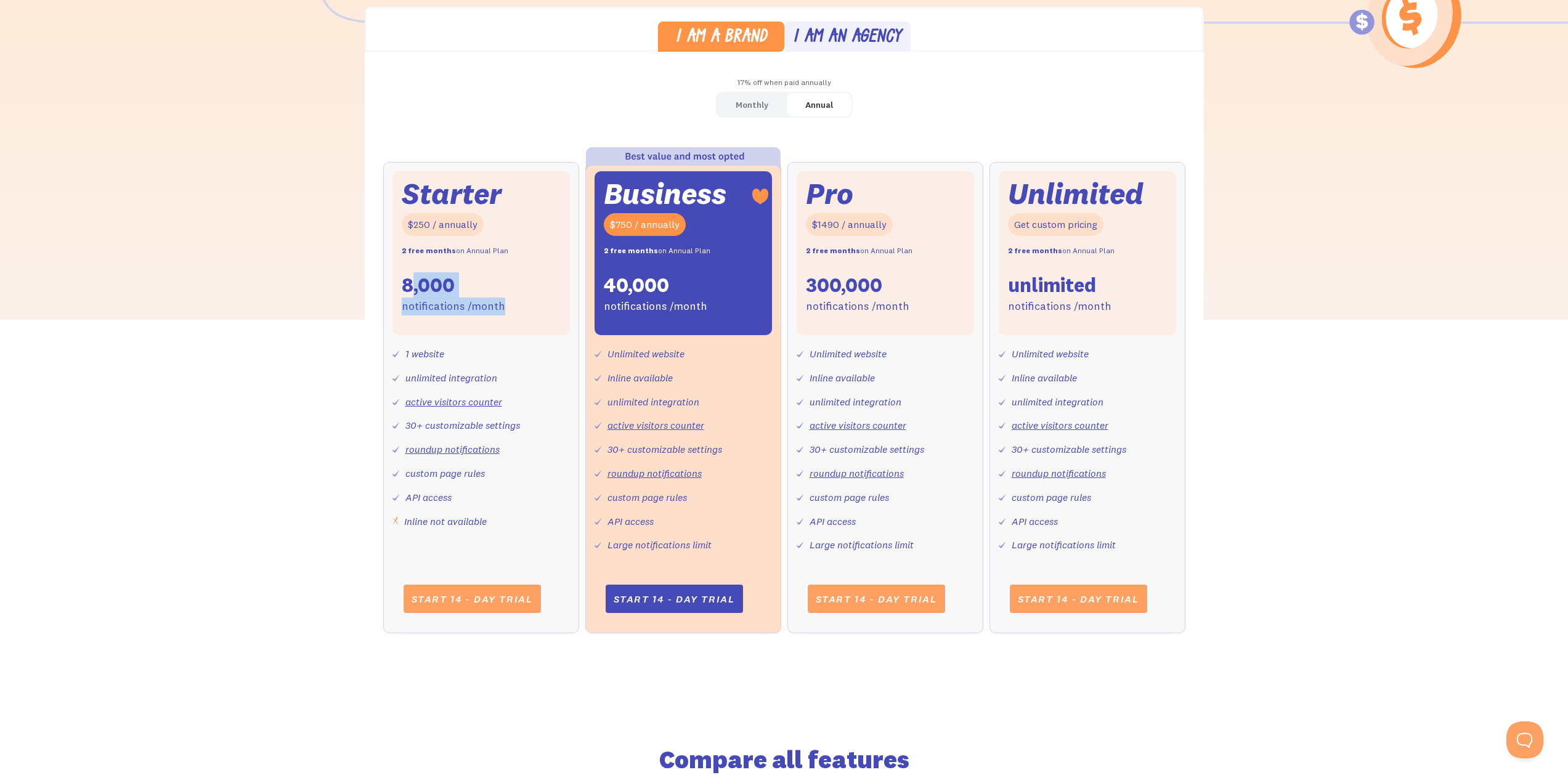
drag, startPoint x: 417, startPoint y: 281, endPoint x: 512, endPoint y: 304, distance: 97.7
click at [512, 304] on div "Starter $250 / annually 2 free months on Annual Plan 8,000 notifications /month" at bounding box center [481, 253] width 178 height 164
drag, startPoint x: 392, startPoint y: 277, endPoint x: 527, endPoint y: 302, distance: 137.3
click at [527, 302] on div "Starter $250 / annually 2 free months on Annual Plan 8,000 notifications /month" at bounding box center [481, 253] width 178 height 164
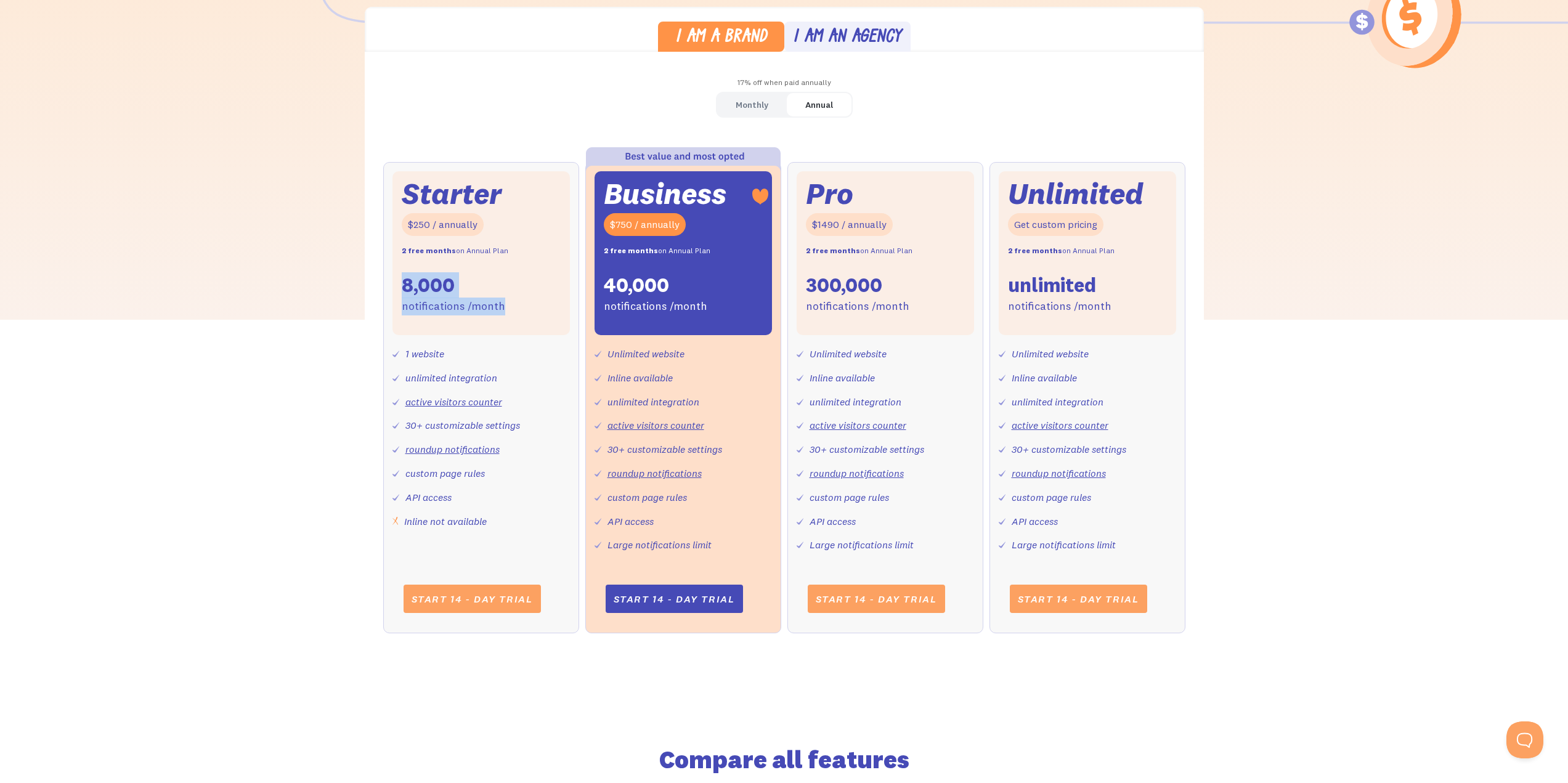
click at [527, 302] on div "Starter $250 / annually 2 free months on Annual Plan 8,000 notifications /month" at bounding box center [481, 253] width 178 height 164
drag, startPoint x: 428, startPoint y: 301, endPoint x: 391, endPoint y: 286, distance: 39.9
click at [391, 286] on div "Starter $250 / annually 2 free months on Annual Plan 8,000 notifications /month…" at bounding box center [481, 398] width 196 height 471
click at [391, 285] on div "Starter $250 / annually 2 free months on Annual Plan 8,000 notifications /month…" at bounding box center [481, 398] width 196 height 471
drag, startPoint x: 459, startPoint y: 293, endPoint x: 521, endPoint y: 305, distance: 63.2
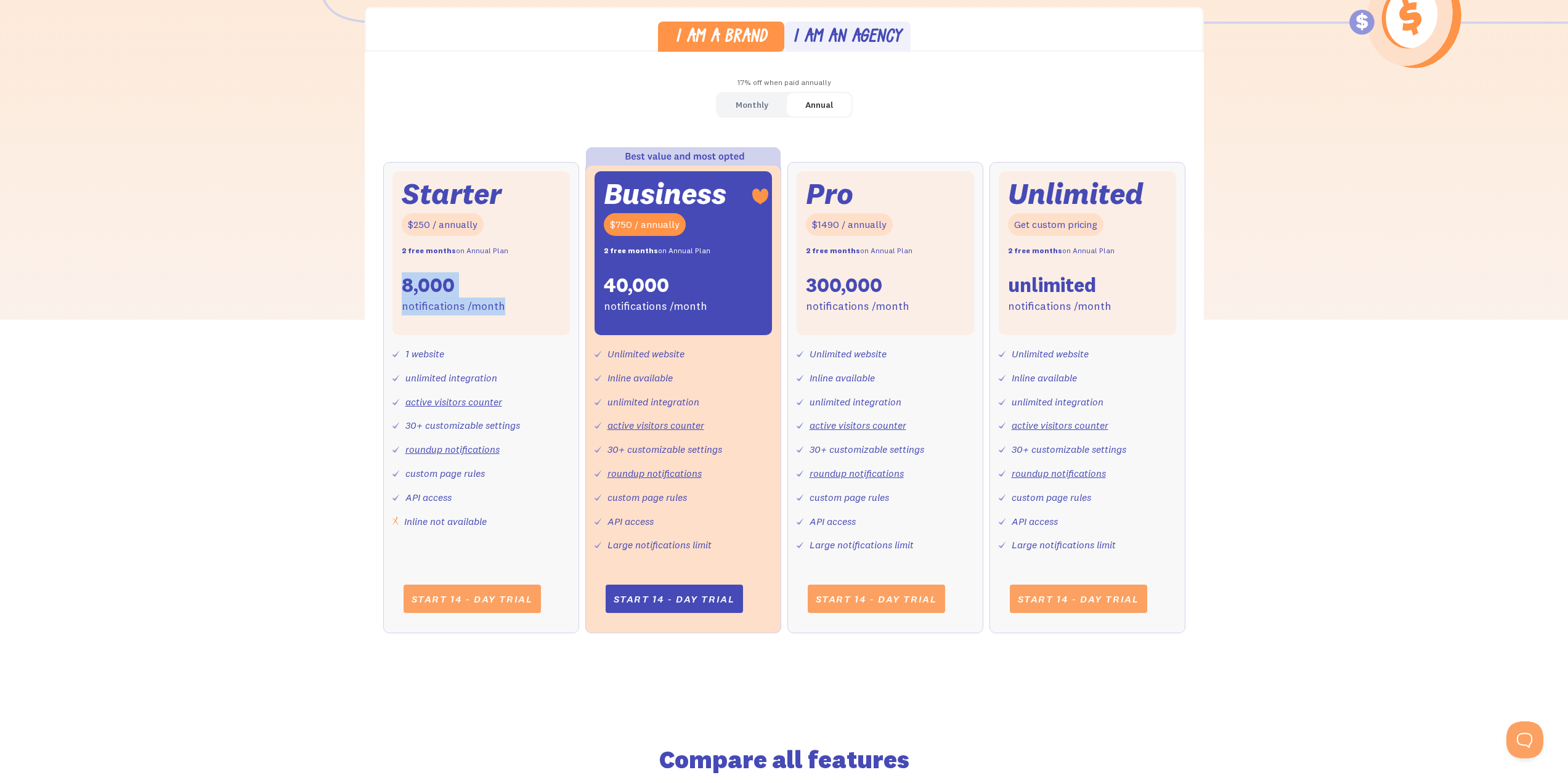
click at [521, 305] on div "Starter $250 / annually 2 free months on Annual Plan 8,000 notifications /month…" at bounding box center [481, 398] width 196 height 471
click at [521, 305] on div "Starter $250 / annually 2 free months on Annual Plan 8,000 notifications /month" at bounding box center [481, 253] width 178 height 164
drag, startPoint x: 504, startPoint y: 305, endPoint x: 388, endPoint y: 282, distance: 118.3
click at [388, 282] on div "Starter $250 / annually 2 free months on Annual Plan 8,000 notifications /month…" at bounding box center [481, 398] width 196 height 471
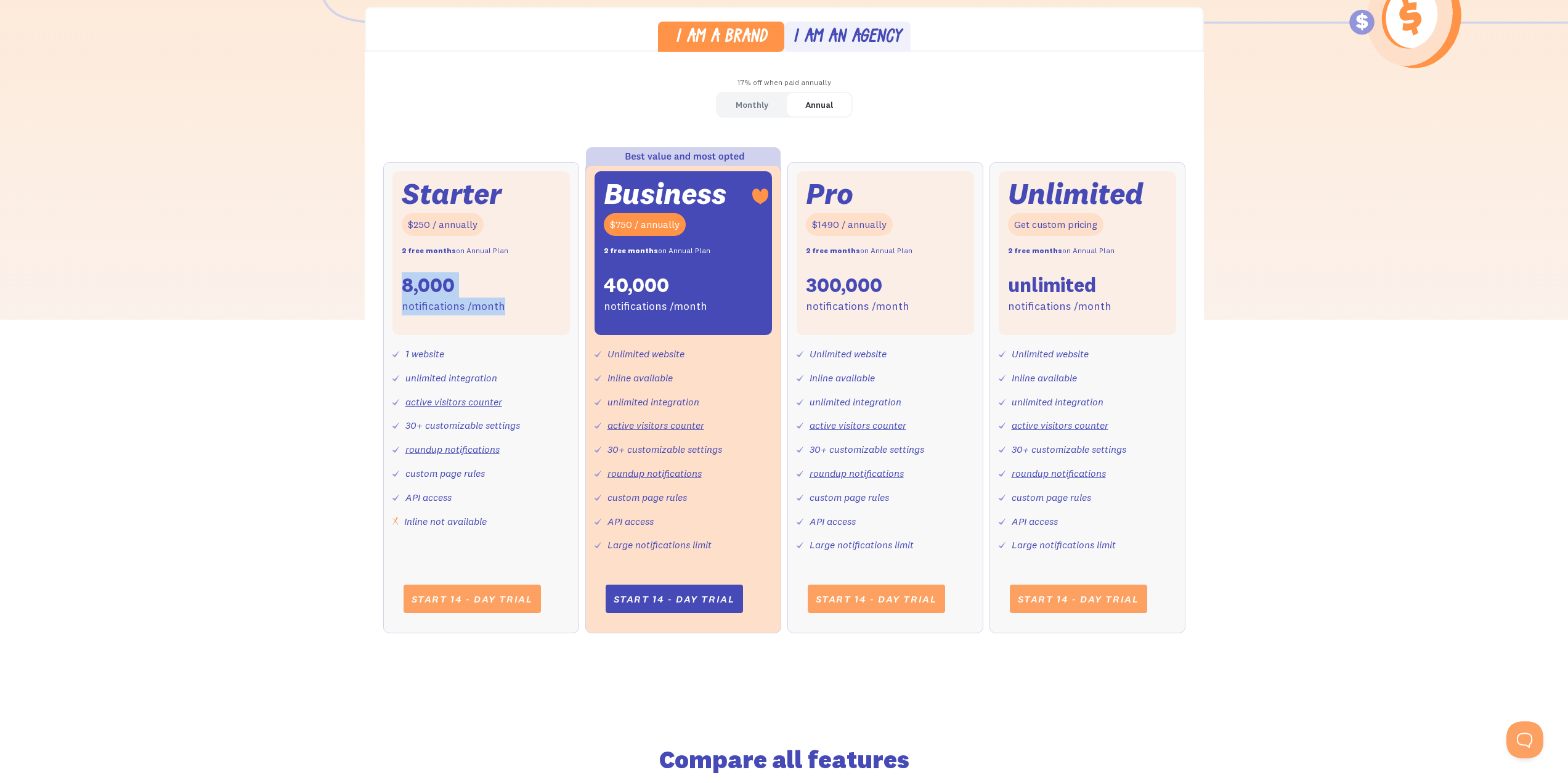
drag, startPoint x: 474, startPoint y: 291, endPoint x: 521, endPoint y: 302, distance: 48.3
click at [521, 302] on div "Starter $250 / annually 2 free months on Annual Plan 8,000 notifications /month…" at bounding box center [481, 398] width 196 height 471
click at [521, 302] on div "Starter $250 / annually 2 free months on Annual Plan 8,000 notifications /month" at bounding box center [481, 253] width 178 height 164
drag, startPoint x: 437, startPoint y: 298, endPoint x: 391, endPoint y: 290, distance: 46.7
click at [391, 290] on div "Starter $250 / annually 2 free months on Annual Plan 8,000 notifications /month…" at bounding box center [481, 398] width 196 height 471
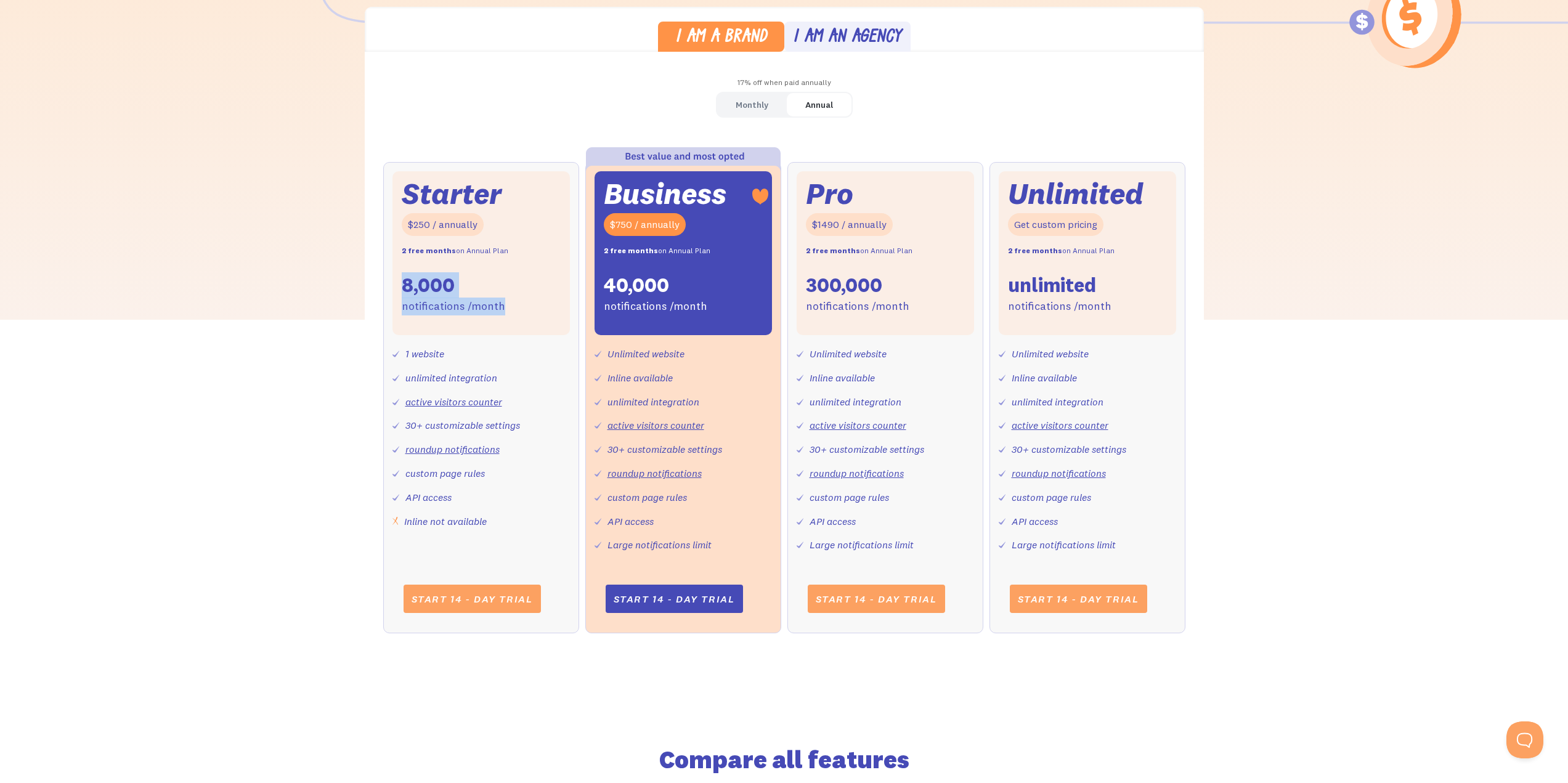
click at [391, 290] on div "Starter $250 / annually 2 free months on Annual Plan 8,000 notifications /month…" at bounding box center [481, 398] width 196 height 471
drag, startPoint x: 394, startPoint y: 272, endPoint x: 542, endPoint y: 301, distance: 150.8
click at [542, 301] on div "Starter $250 / annually 2 free months on Annual Plan 8,000 notifications /month…" at bounding box center [481, 398] width 196 height 471
click at [542, 301] on div "Starter $250 / annually 2 free months on Annual Plan 8,000 notifications /month" at bounding box center [481, 253] width 178 height 164
drag, startPoint x: 426, startPoint y: 289, endPoint x: 524, endPoint y: 298, distance: 98.4
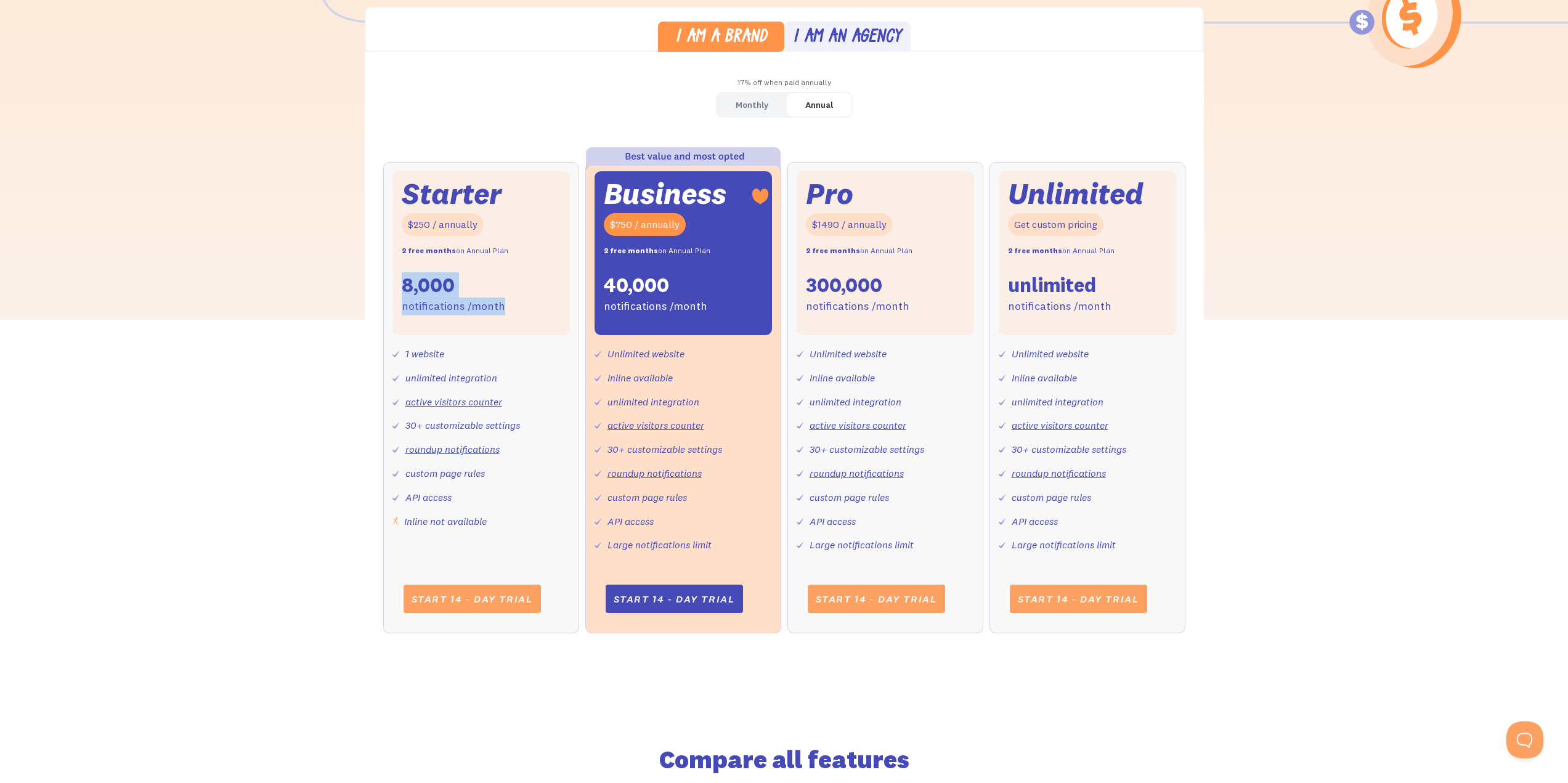
click at [524, 298] on div "I am a brand I am an agency 17% off when paid annually Monthly Annual Starter $…" at bounding box center [784, 332] width 1568 height 651
click at [524, 298] on div "Starter $250 / annually 2 free months on Annual Plan 8,000 notifications /month" at bounding box center [481, 253] width 178 height 164
drag, startPoint x: 519, startPoint y: 305, endPoint x: 399, endPoint y: 278, distance: 123.0
click at [399, 278] on div "Starter $250 / annually 2 free months on Annual Plan 8,000 notifications /month" at bounding box center [481, 253] width 178 height 164
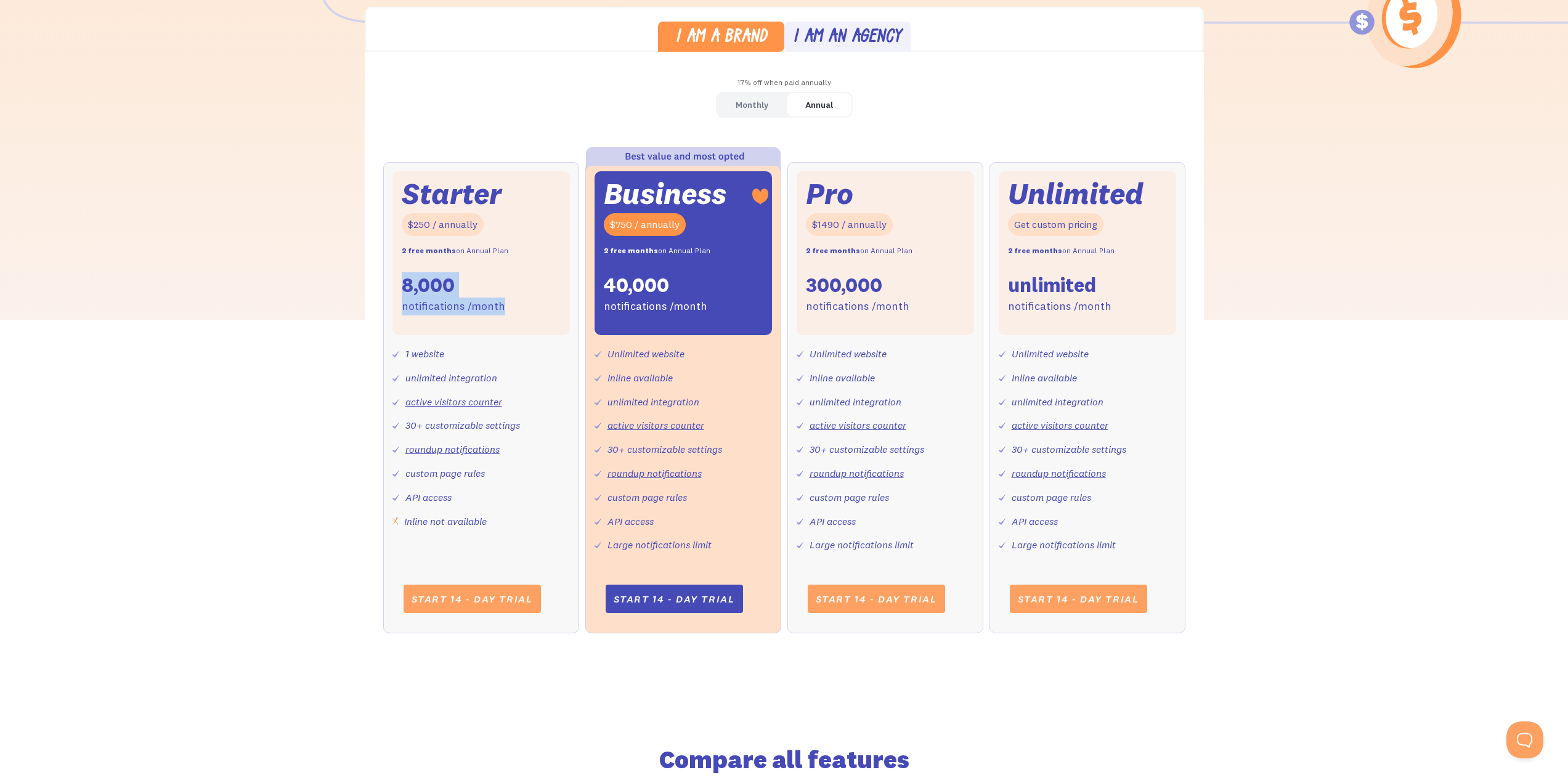
drag, startPoint x: 451, startPoint y: 281, endPoint x: 506, endPoint y: 295, distance: 56.8
click at [506, 295] on div "Starter $250 / annually 2 free months on Annual Plan 8,000 notifications /month" at bounding box center [481, 253] width 178 height 164
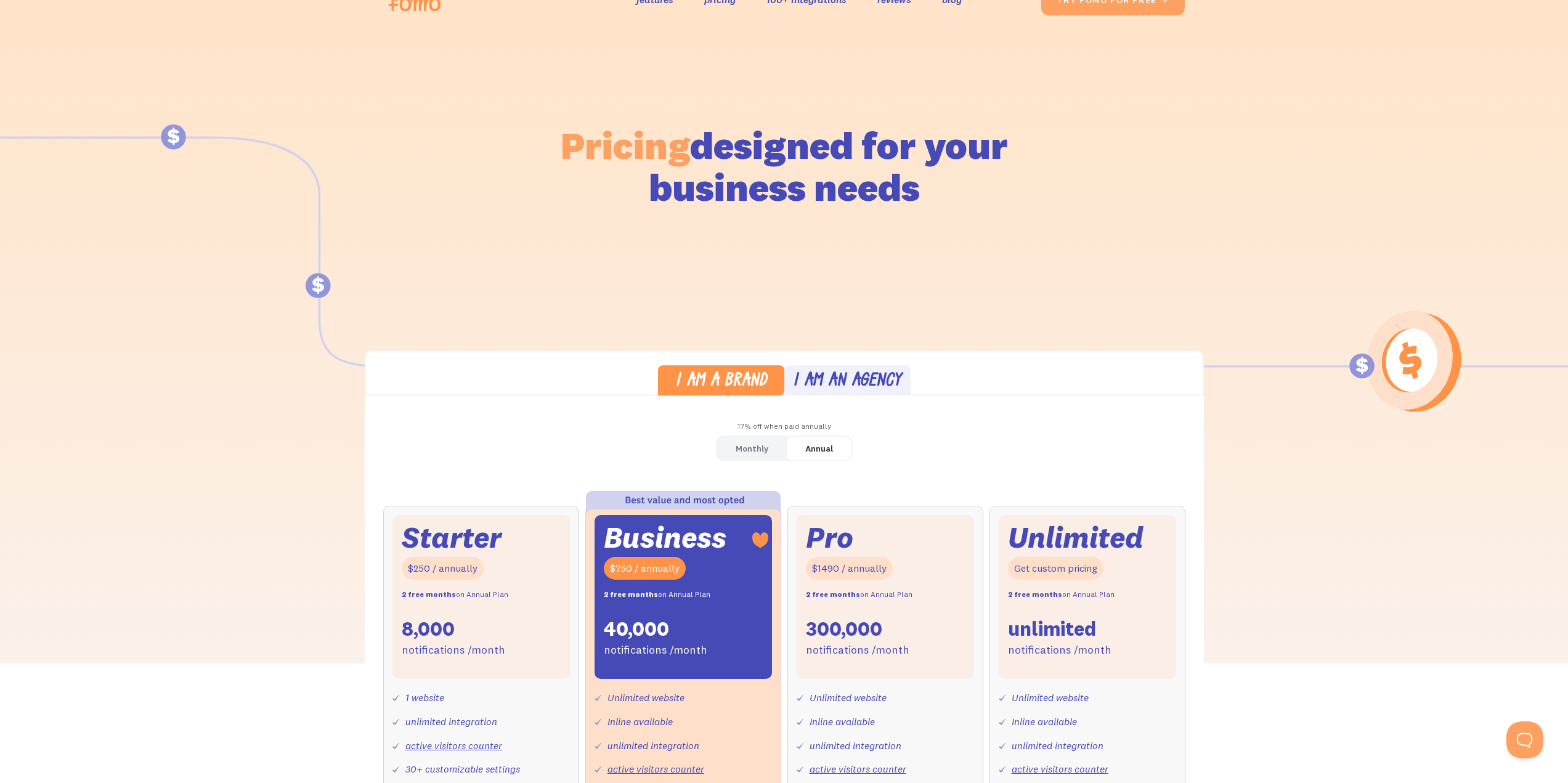
scroll to position [0, 0]
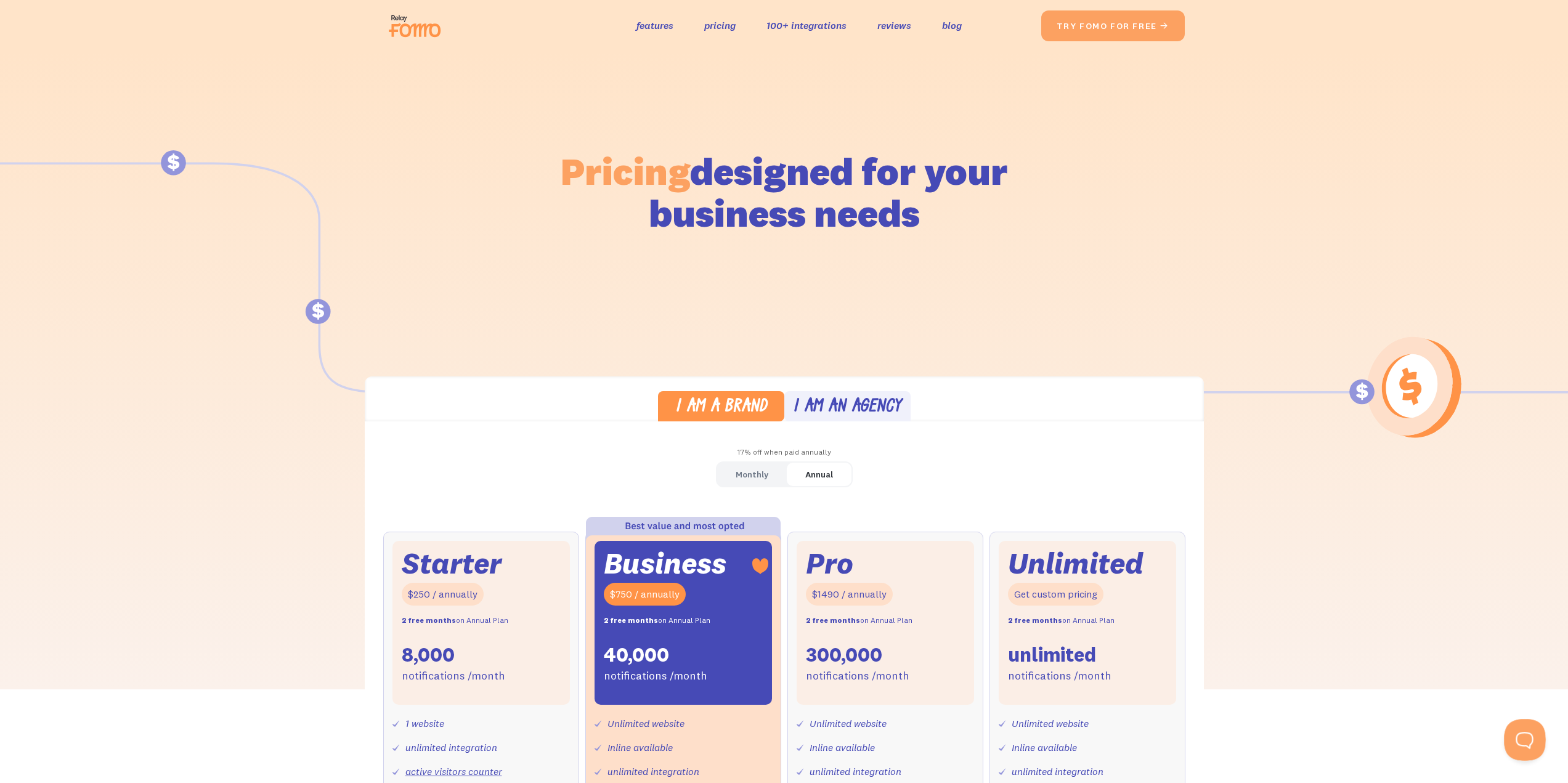
click at [1522, 743] on button at bounding box center [1522, 737] width 37 height 37
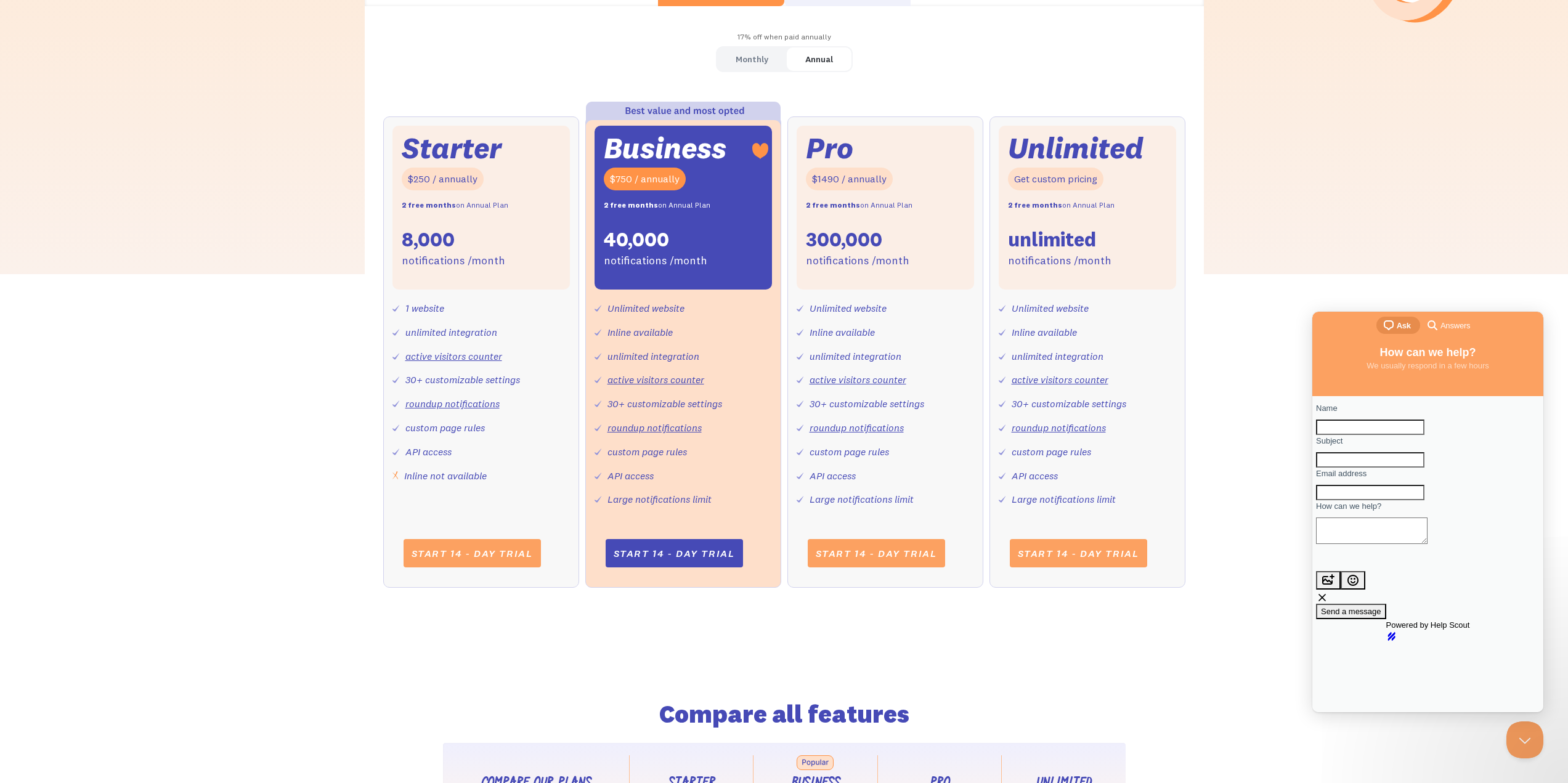
scroll to position [431, 0]
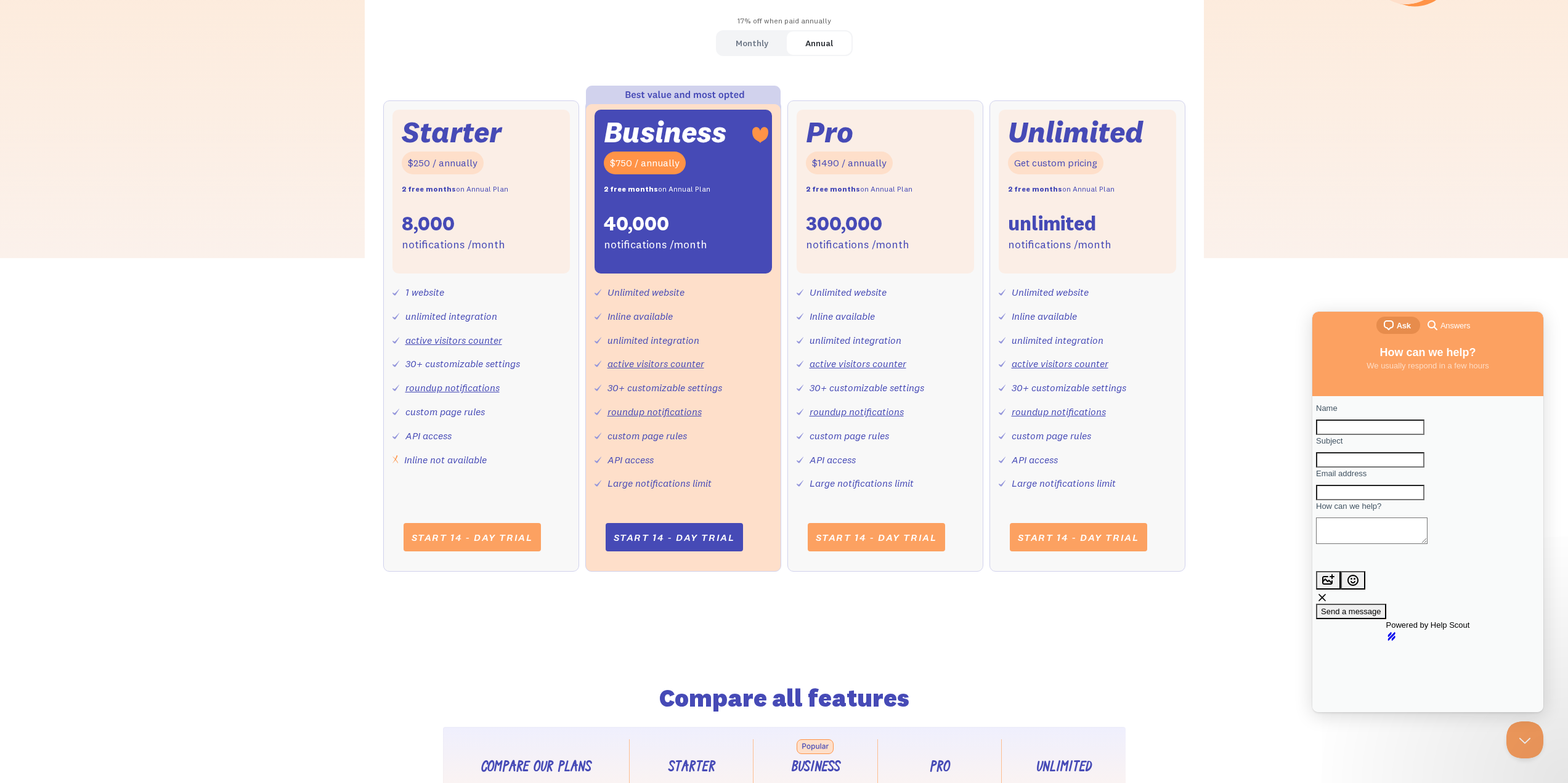
click at [1528, 735] on button "Close Beacon popover" at bounding box center [1525, 740] width 37 height 37
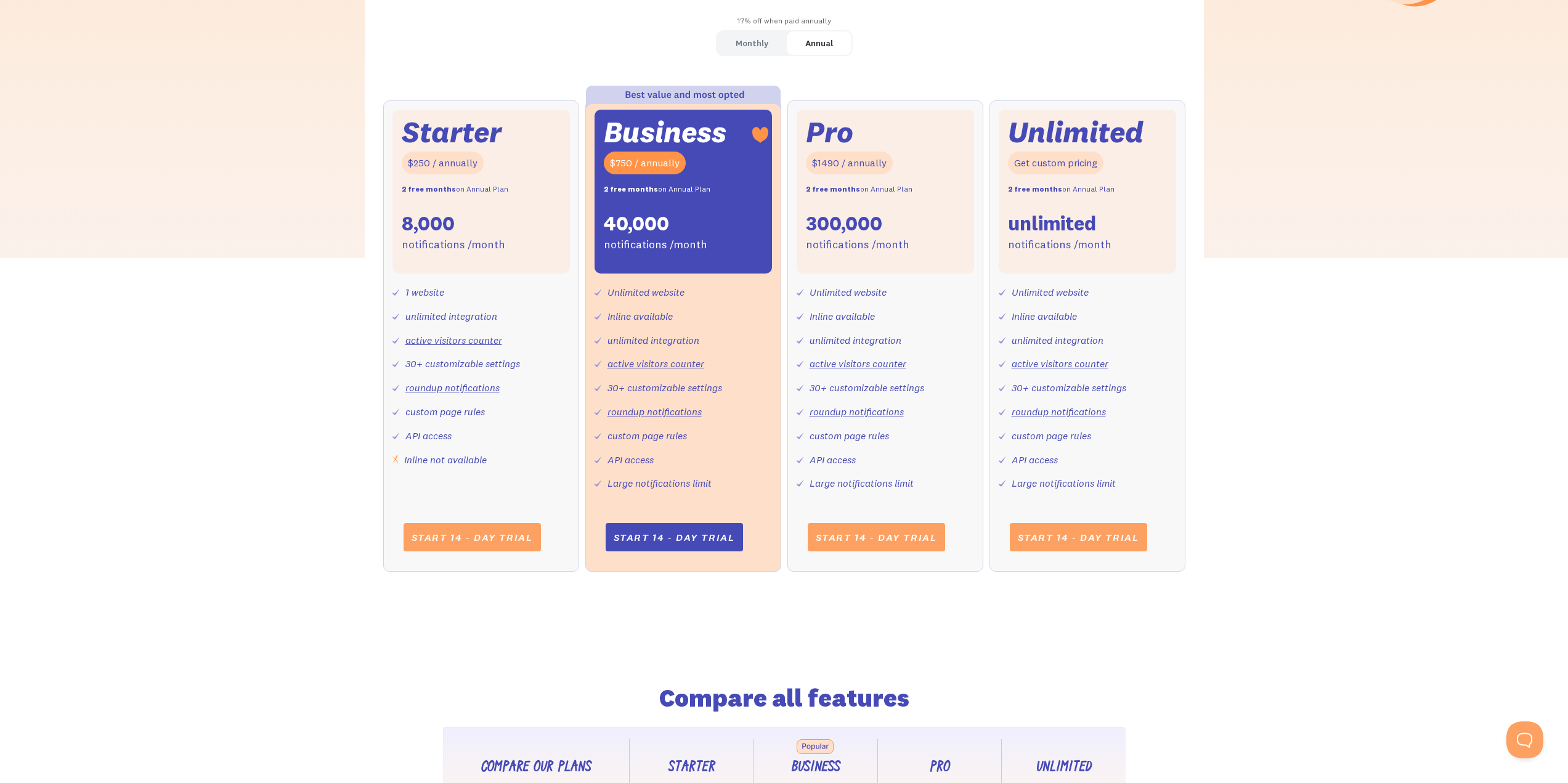
click at [1246, 527] on div "I am a brand I am an agency 17% off when paid annually Monthly Annual Starter $…" at bounding box center [784, 271] width 1568 height 651
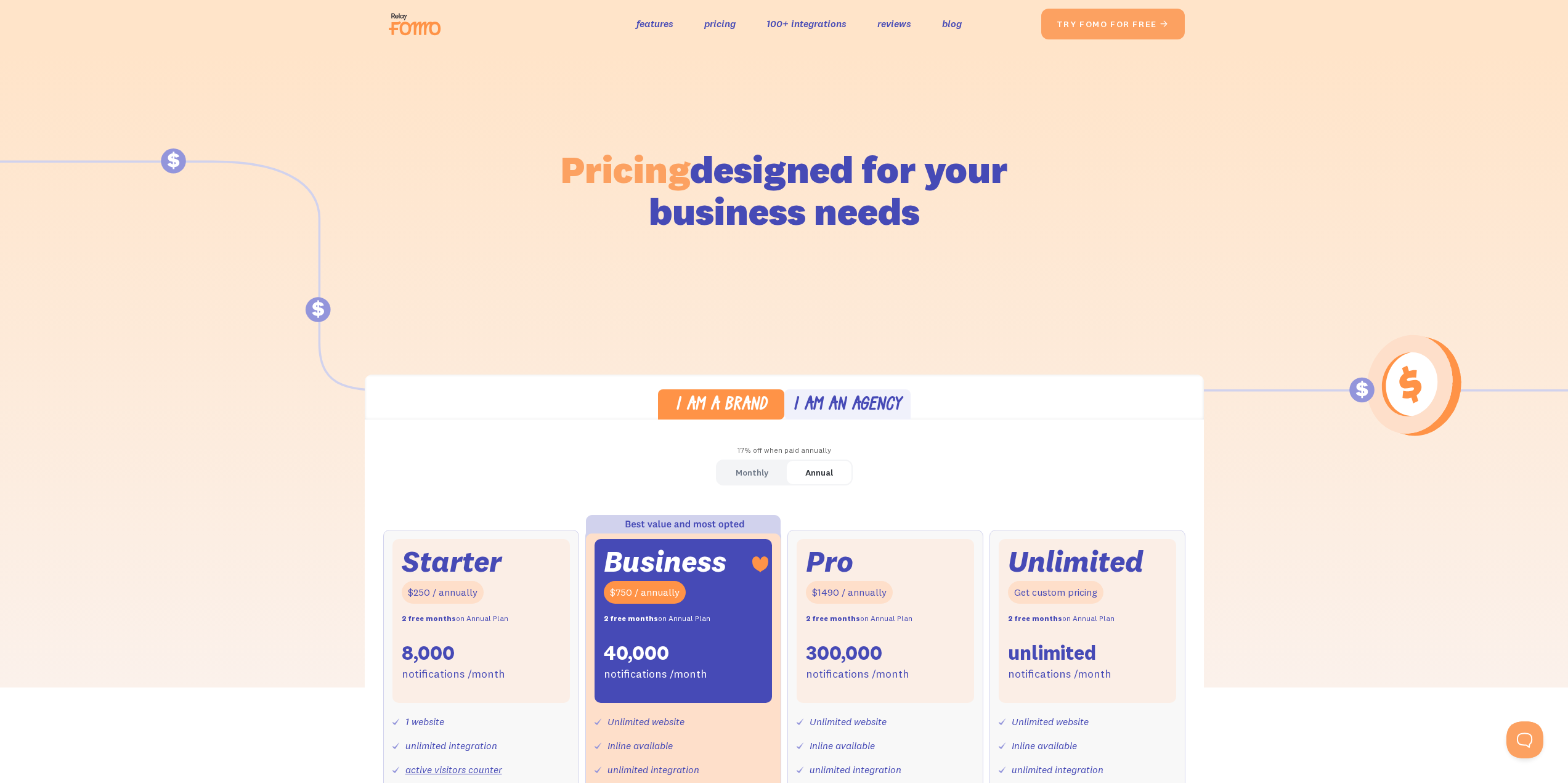
scroll to position [0, 0]
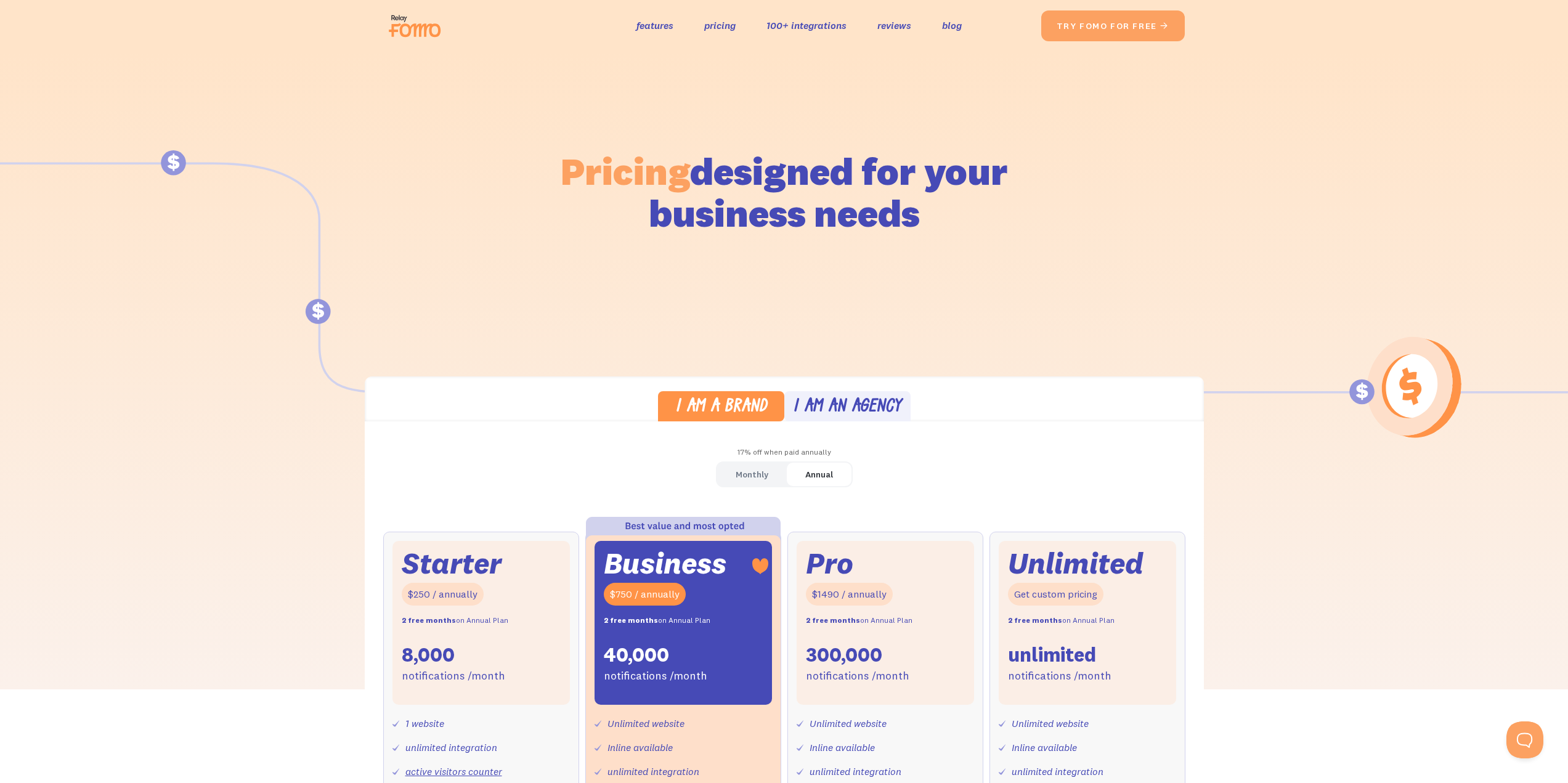
click at [859, 411] on div "I am an agency" at bounding box center [846, 407] width 108 height 18
click at [748, 401] on div "I am a brand" at bounding box center [720, 407] width 92 height 18
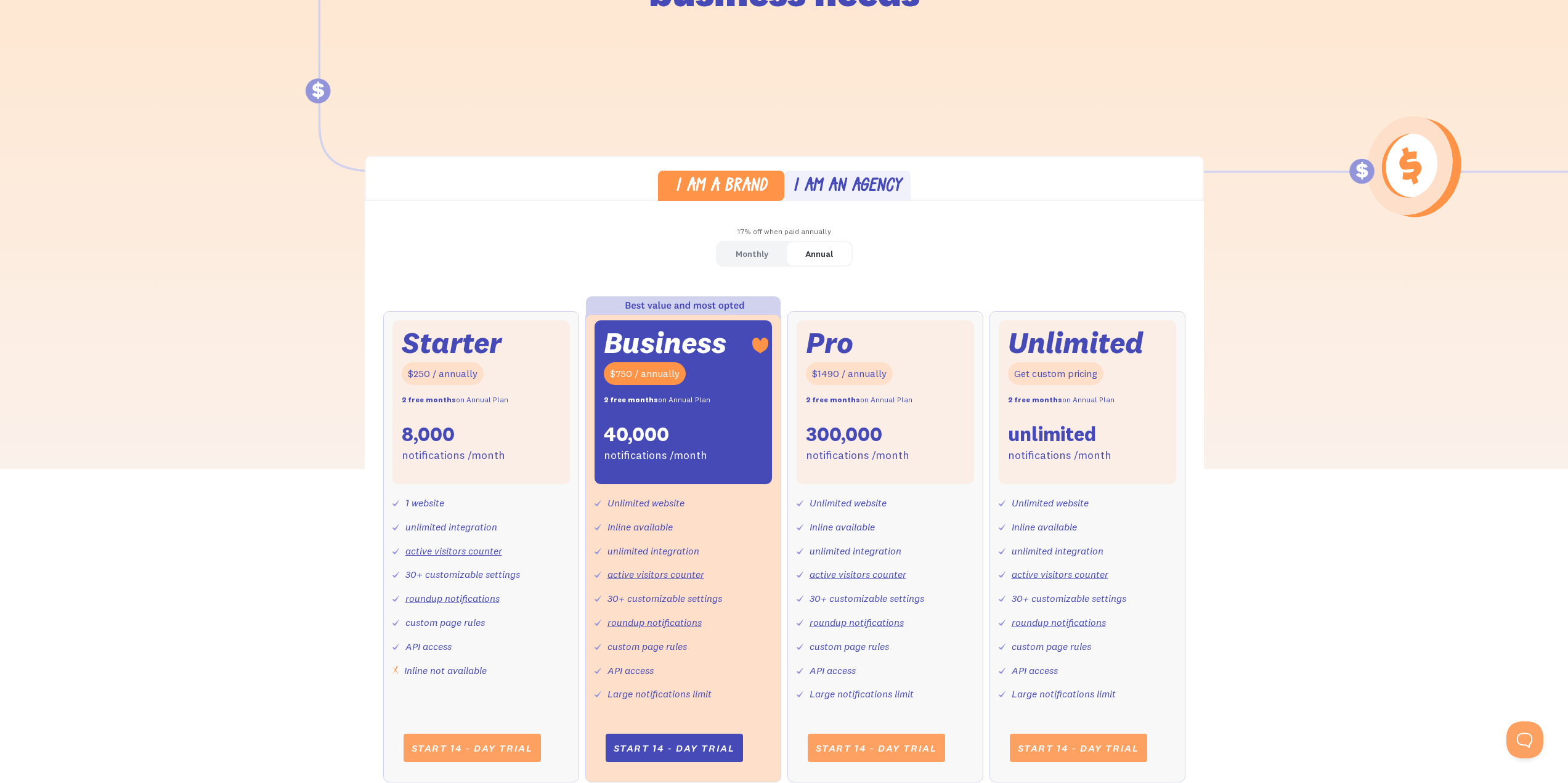
scroll to position [246, 0]
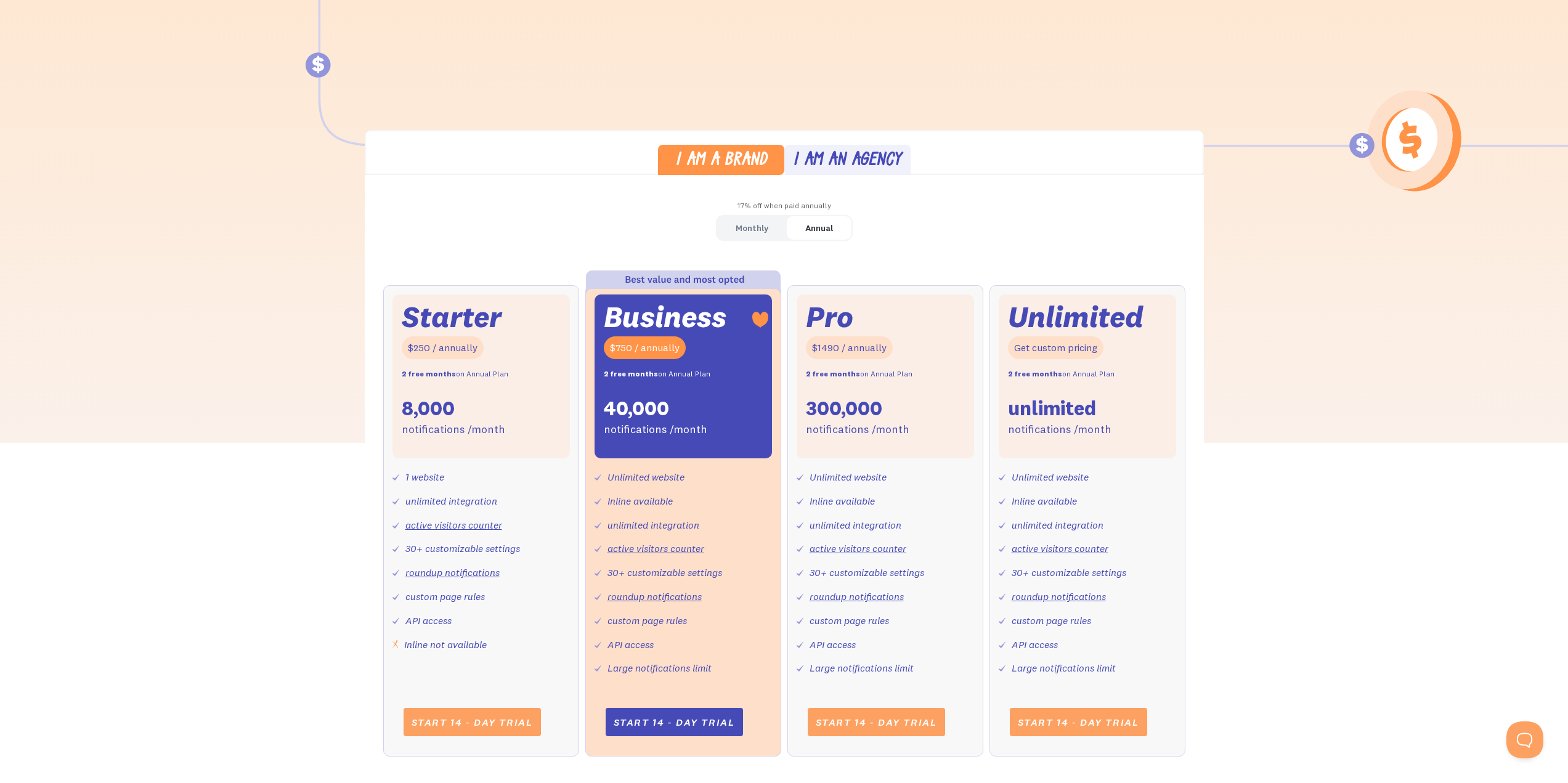
click at [847, 154] on div "I am an agency" at bounding box center [846, 161] width 108 height 18
click at [728, 119] on img at bounding box center [784, 56] width 1568 height 305
click at [737, 134] on div "I am a brand I am an agency" at bounding box center [784, 152] width 839 height 45
click at [746, 146] on link "I am a brand" at bounding box center [721, 159] width 126 height 30
click at [850, 144] on div "I am a brand I am an agency" at bounding box center [784, 152] width 839 height 45
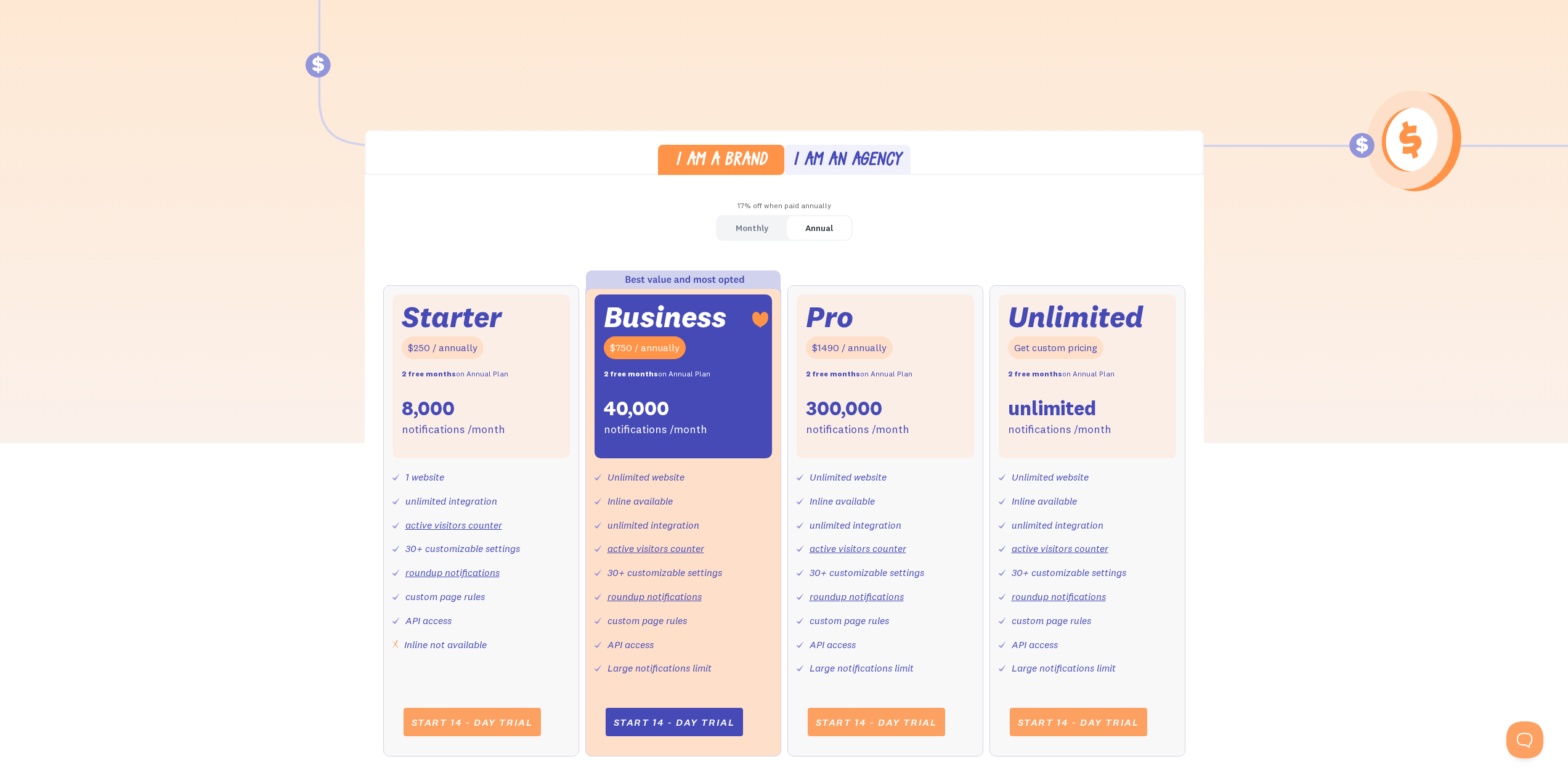
click at [845, 154] on div "I am an agency" at bounding box center [846, 161] width 108 height 18
click at [742, 158] on div "I am a brand" at bounding box center [720, 161] width 92 height 18
click at [863, 159] on div "I am an agency" at bounding box center [846, 161] width 108 height 18
click at [734, 156] on div "I am a brand" at bounding box center [720, 161] width 92 height 18
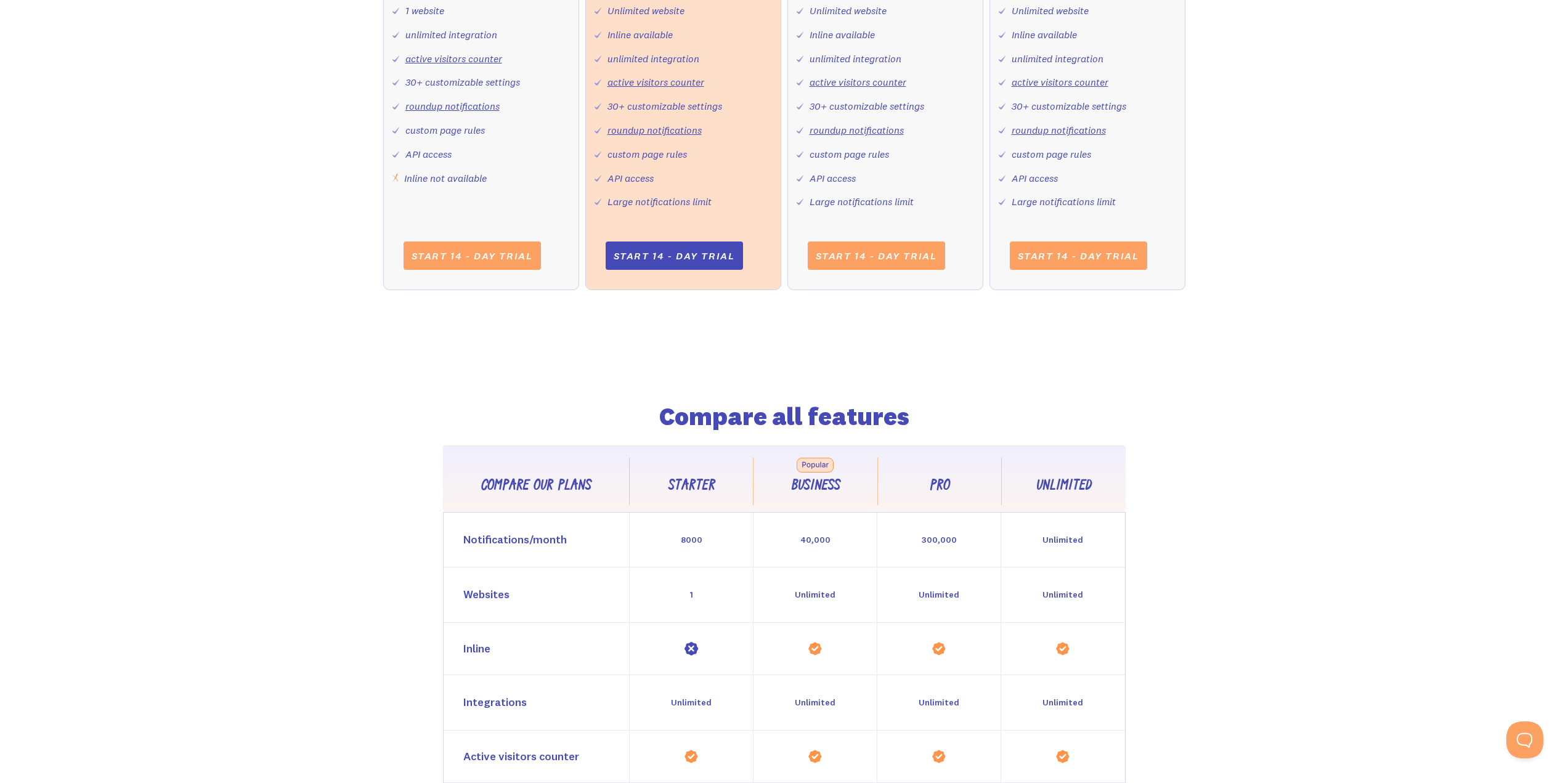
scroll to position [678, 0]
